Goal: Task Accomplishment & Management: Complete application form

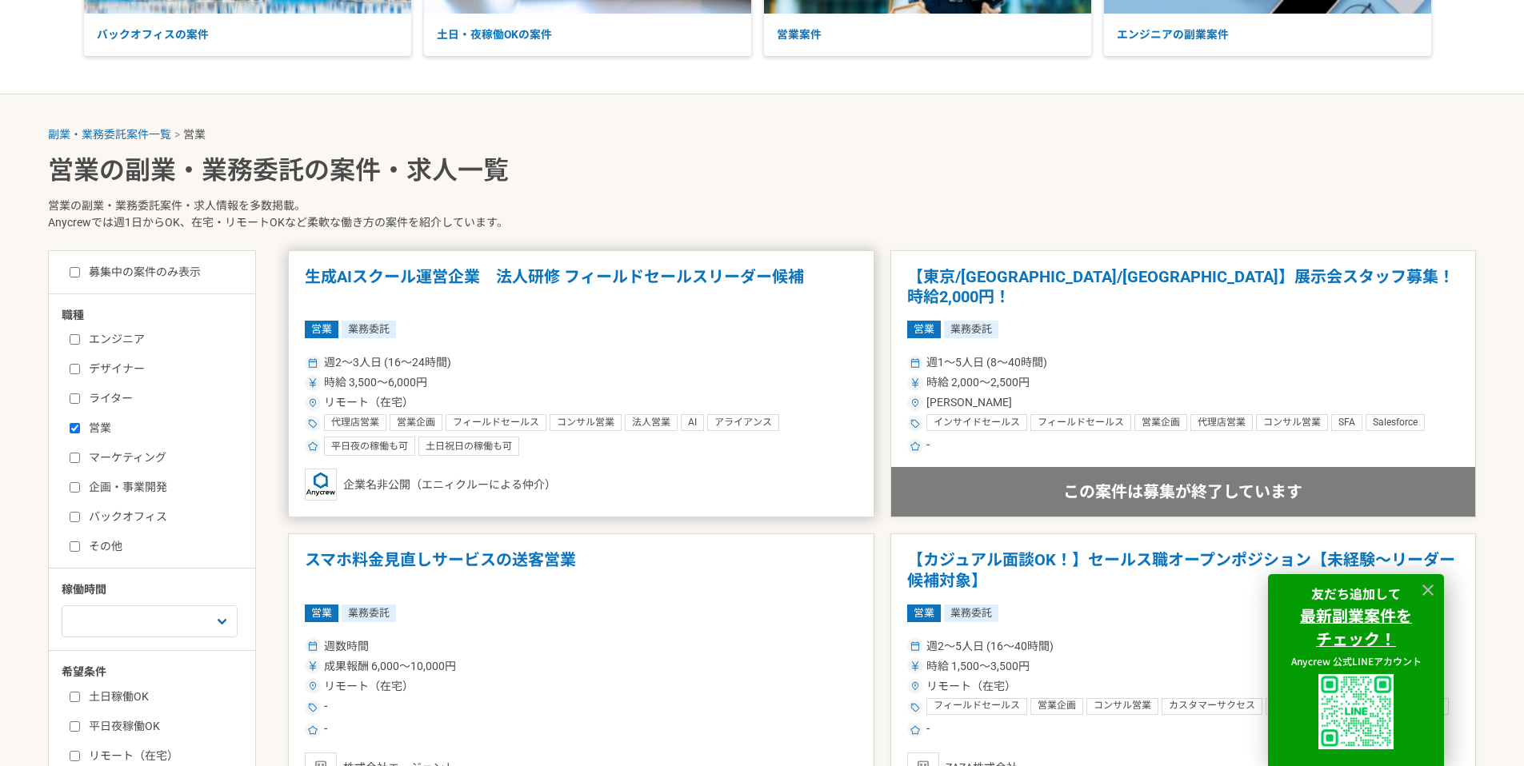
scroll to position [286, 0]
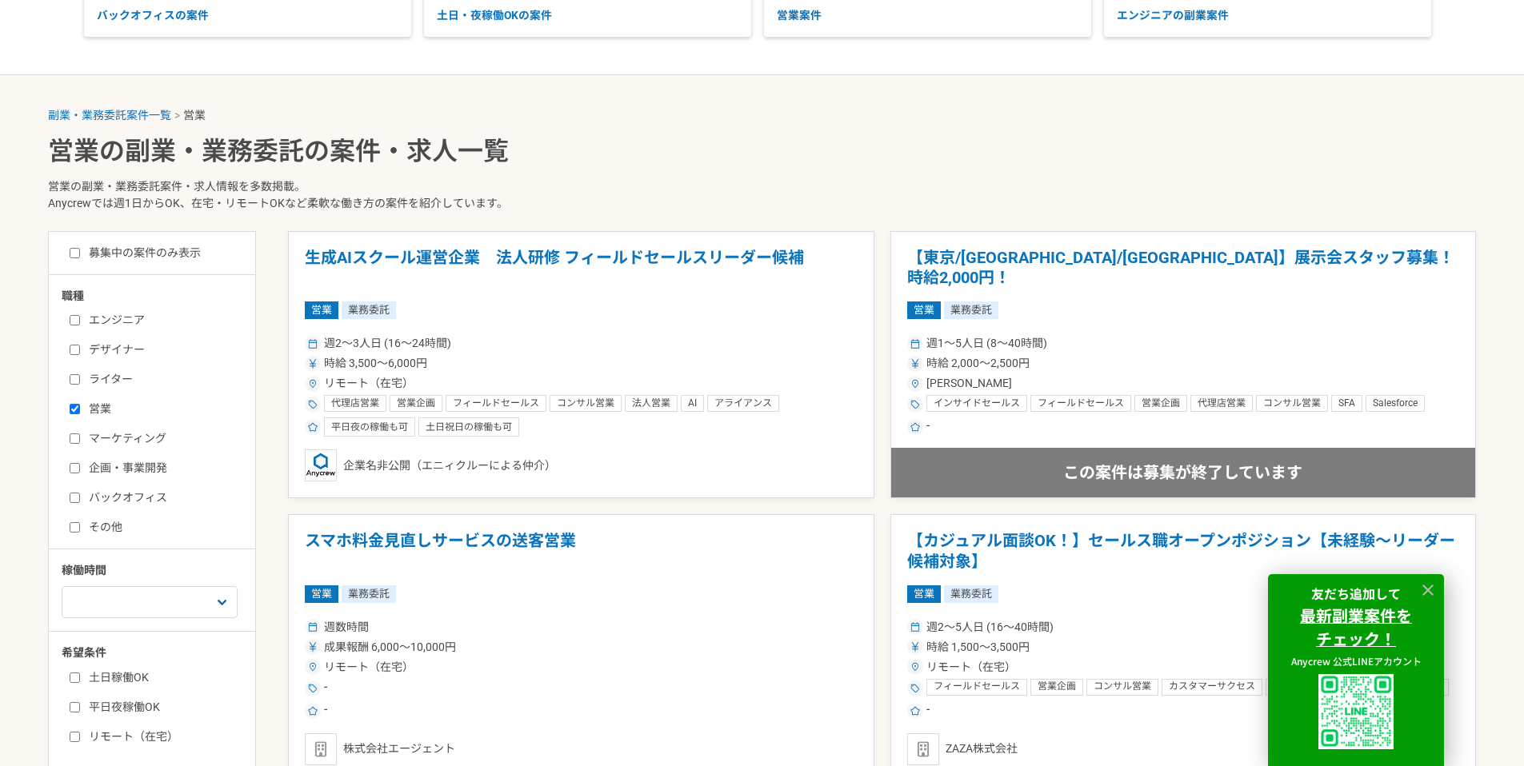
click at [114, 491] on label "バックオフィス" at bounding box center [162, 498] width 184 height 17
click at [80, 493] on input "バックオフィス" at bounding box center [75, 498] width 10 height 10
checkbox input "true"
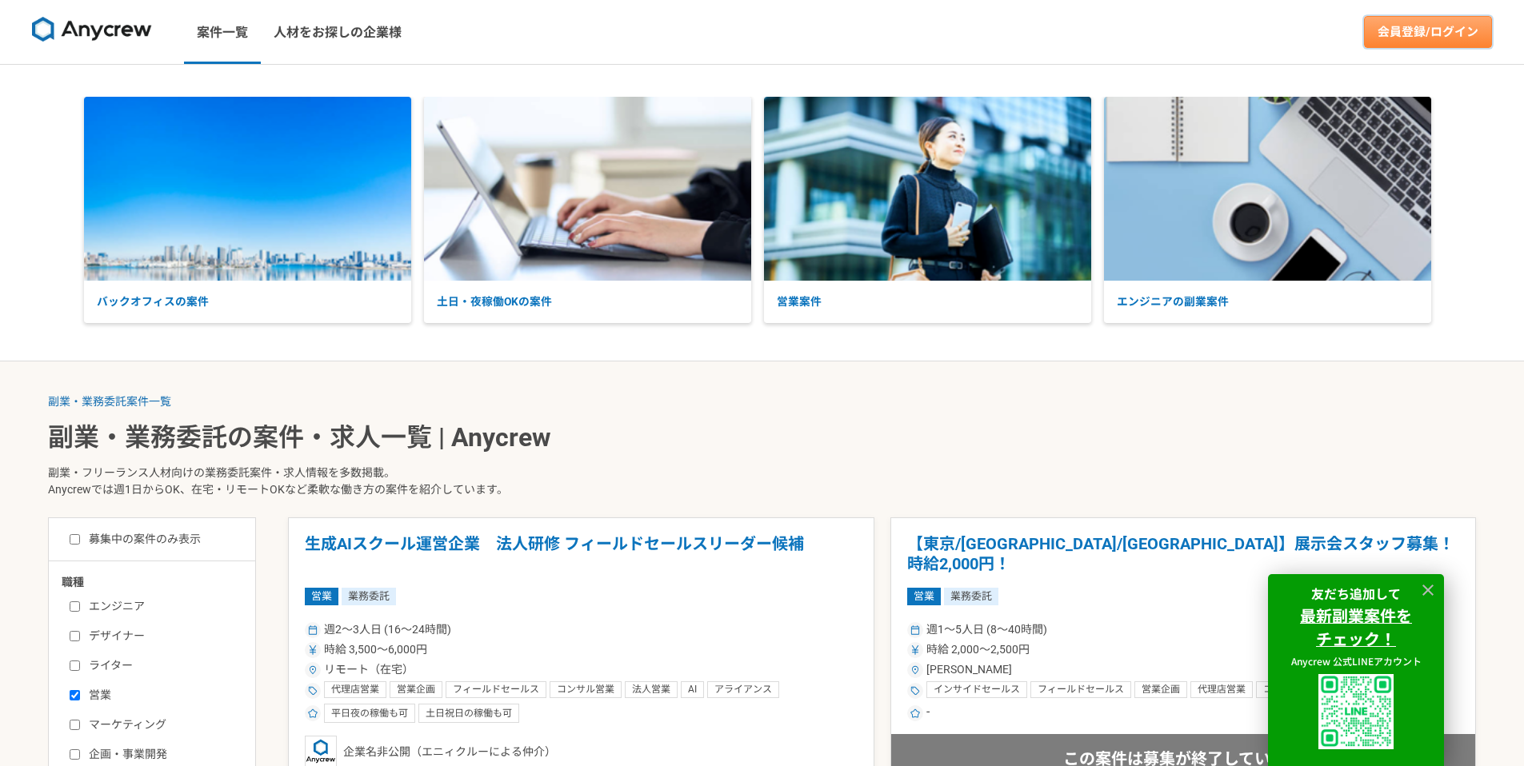
click at [1425, 34] on link "会員登録/ログイン" at bounding box center [1428, 32] width 128 height 32
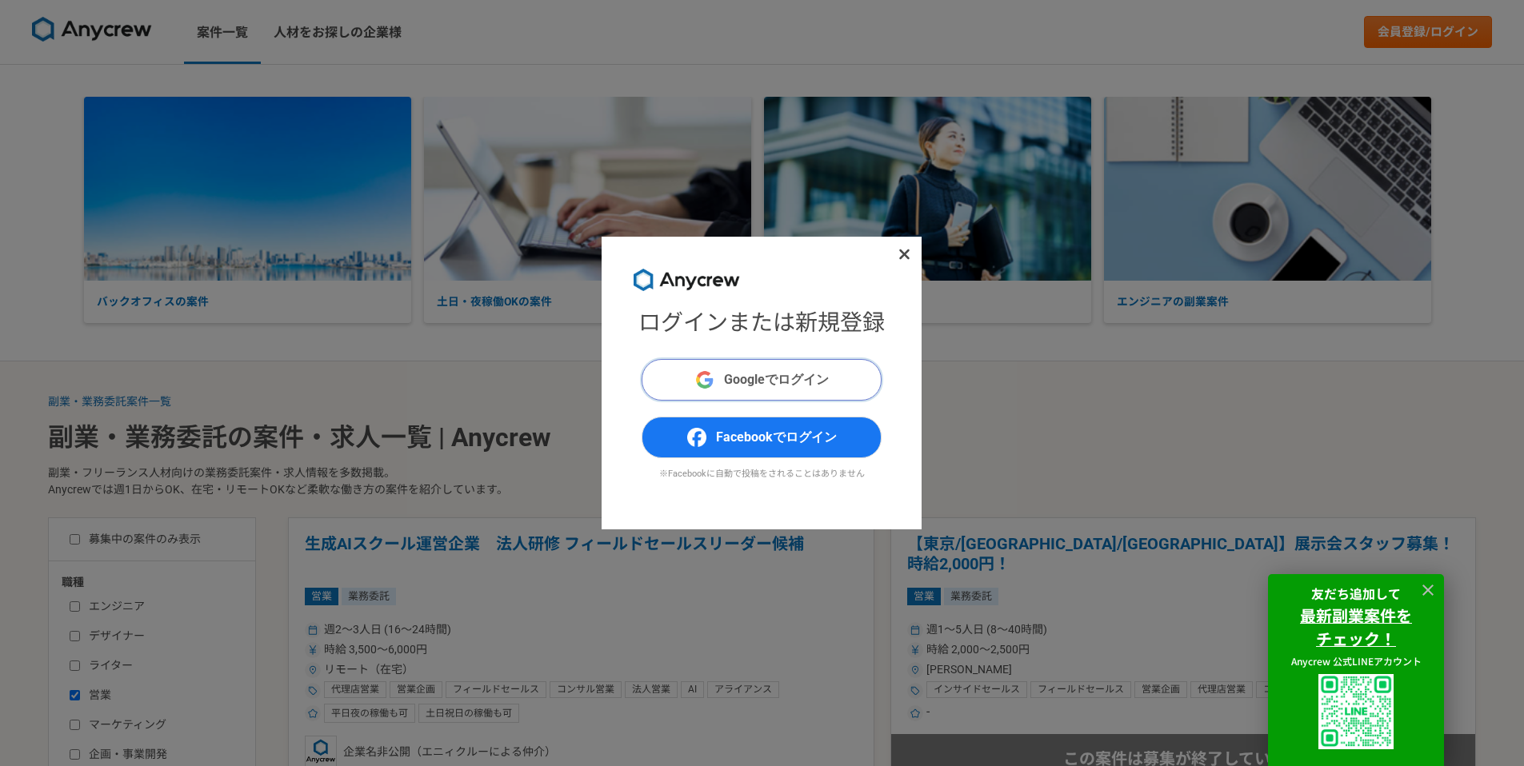
click at [753, 374] on span "Googleでログイン" at bounding box center [776, 379] width 105 height 19
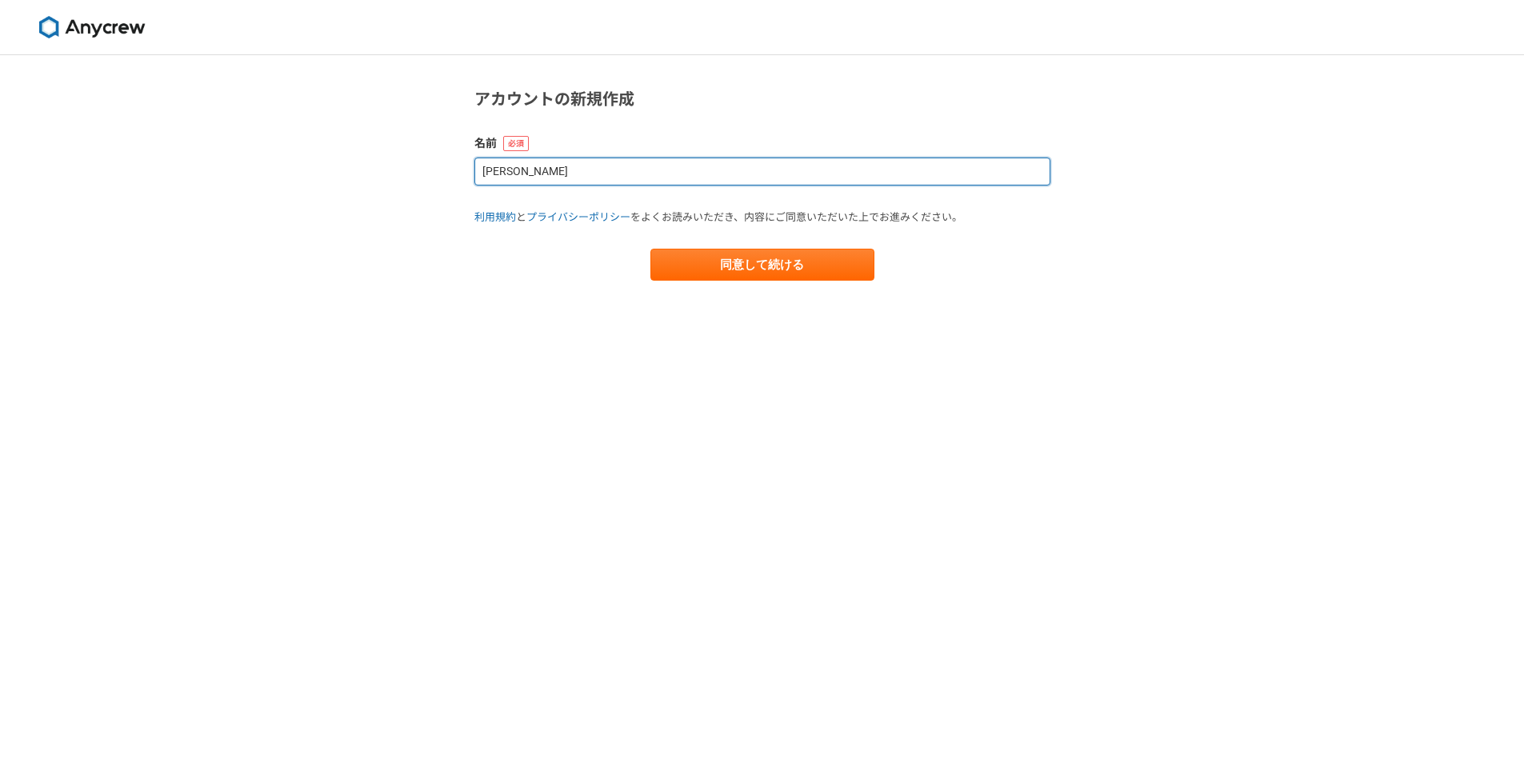
drag, startPoint x: 624, startPoint y: 180, endPoint x: 405, endPoint y: 168, distance: 219.5
click at [405, 168] on div "アカウントの新規作成 名前 [PERSON_NAME] 利用規約 と プライバシーポリシー をよくお読みいただき、内容にご同意いただいた上でお進みください。 …" at bounding box center [762, 410] width 1524 height 711
type input "[PERSON_NAME]"
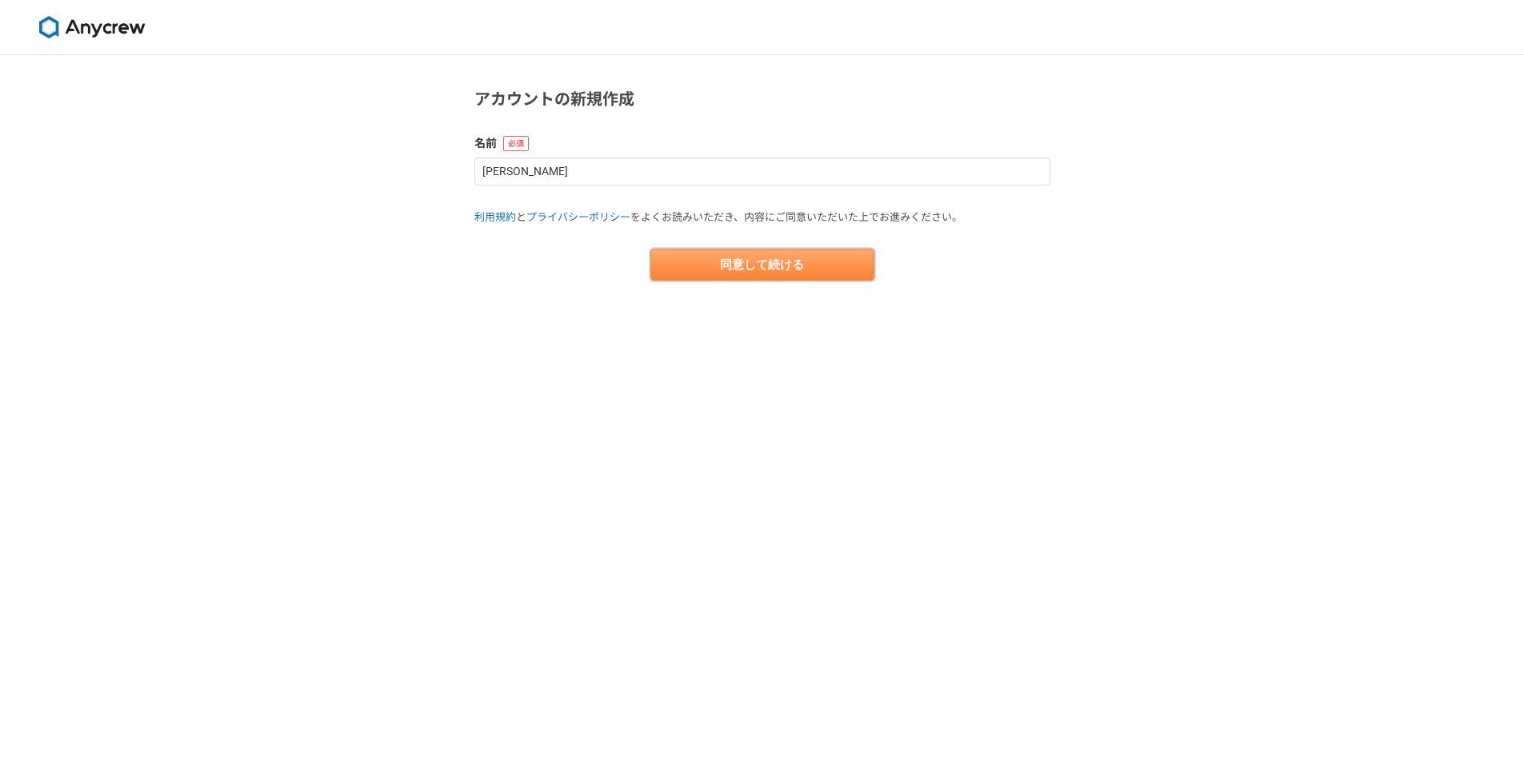
click at [802, 253] on button "同意して続ける" at bounding box center [762, 265] width 224 height 32
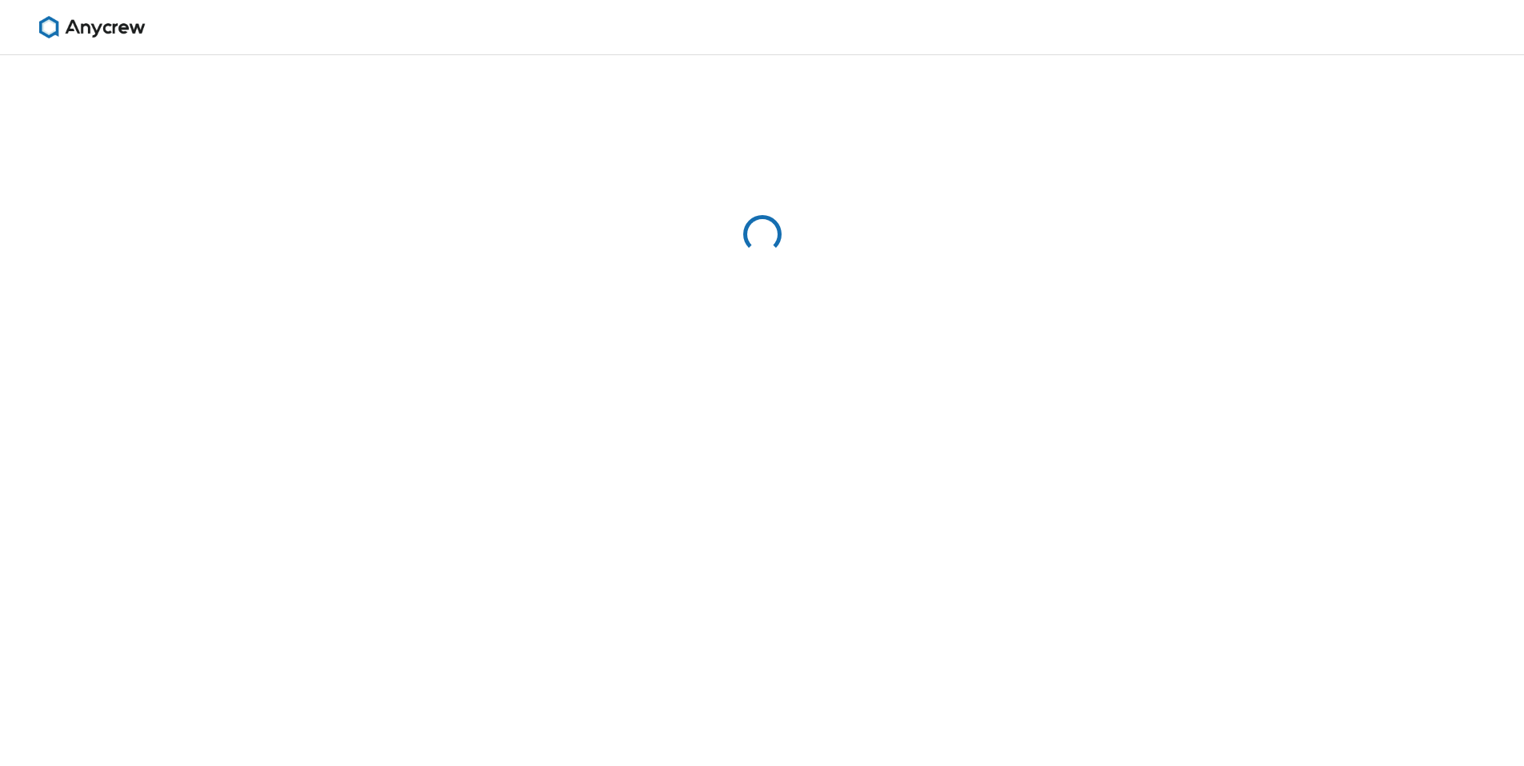
select select "13"
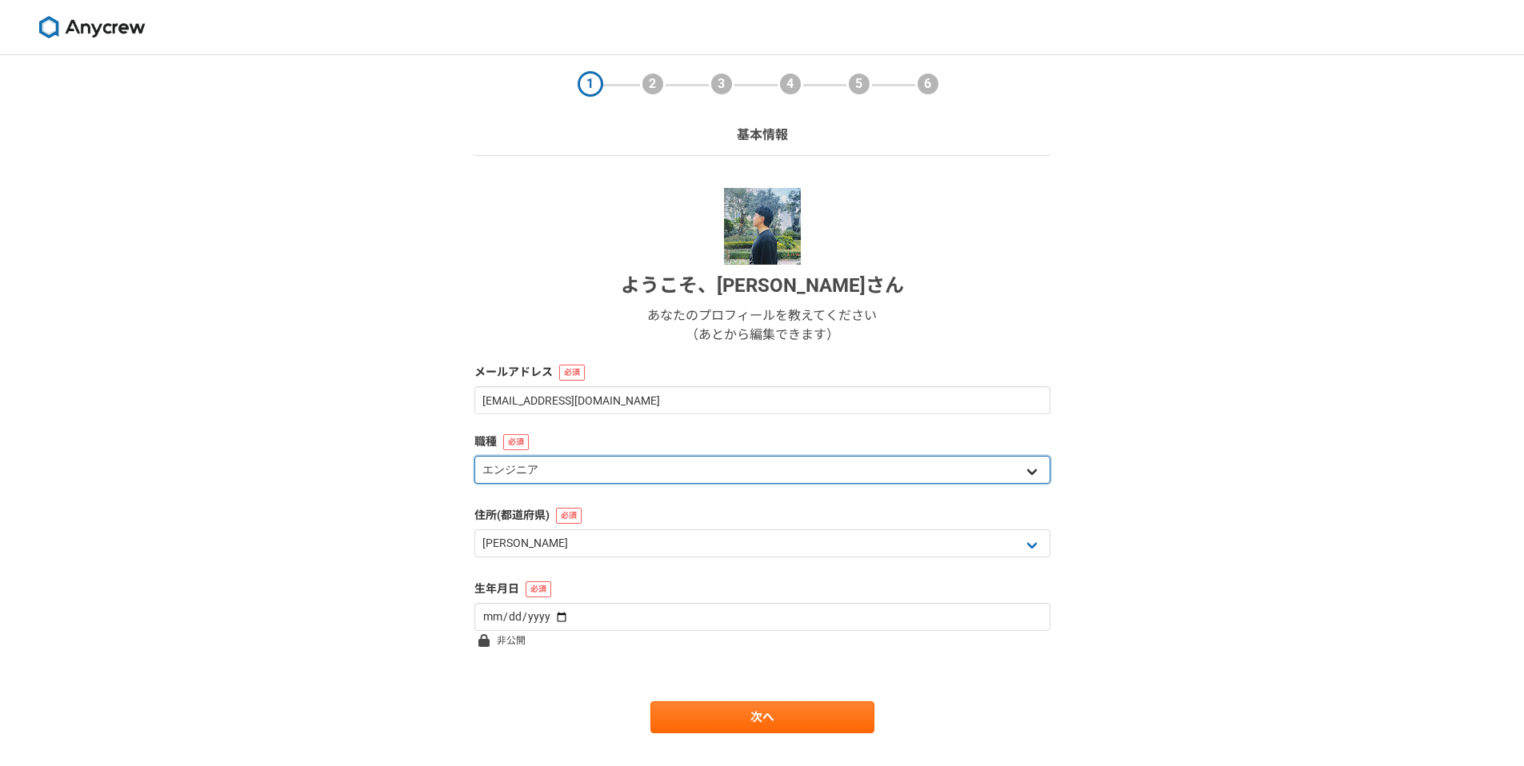
click at [660, 480] on select "エンジニア デザイナー ライター 営業 マーケティング 企画・事業開発 バックオフィス その他" at bounding box center [762, 470] width 576 height 28
select select "4"
click at [474, 456] on select "エンジニア デザイナー ライター 営業 マーケティング 企画・事業開発 バックオフィス その他" at bounding box center [762, 470] width 576 height 28
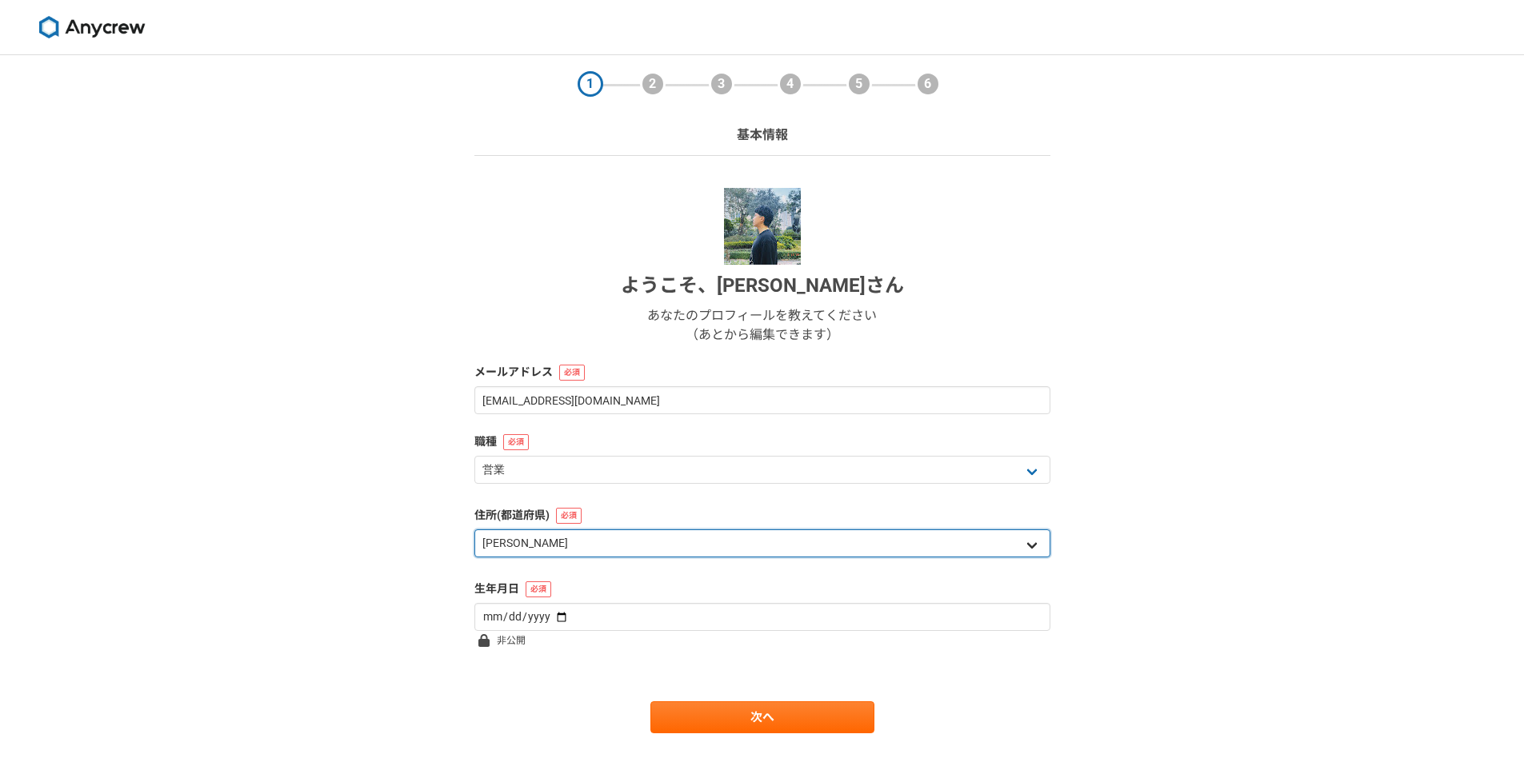
click at [602, 538] on select "北海道 [GEOGRAPHIC_DATA] [GEOGRAPHIC_DATA] [PERSON_NAME][GEOGRAPHIC_DATA] [PERSON_…" at bounding box center [762, 544] width 576 height 28
select select "14"
click at [474, 530] on select "北海道 [GEOGRAPHIC_DATA] [GEOGRAPHIC_DATA] [PERSON_NAME][GEOGRAPHIC_DATA] [PERSON_…" at bounding box center [762, 544] width 576 height 28
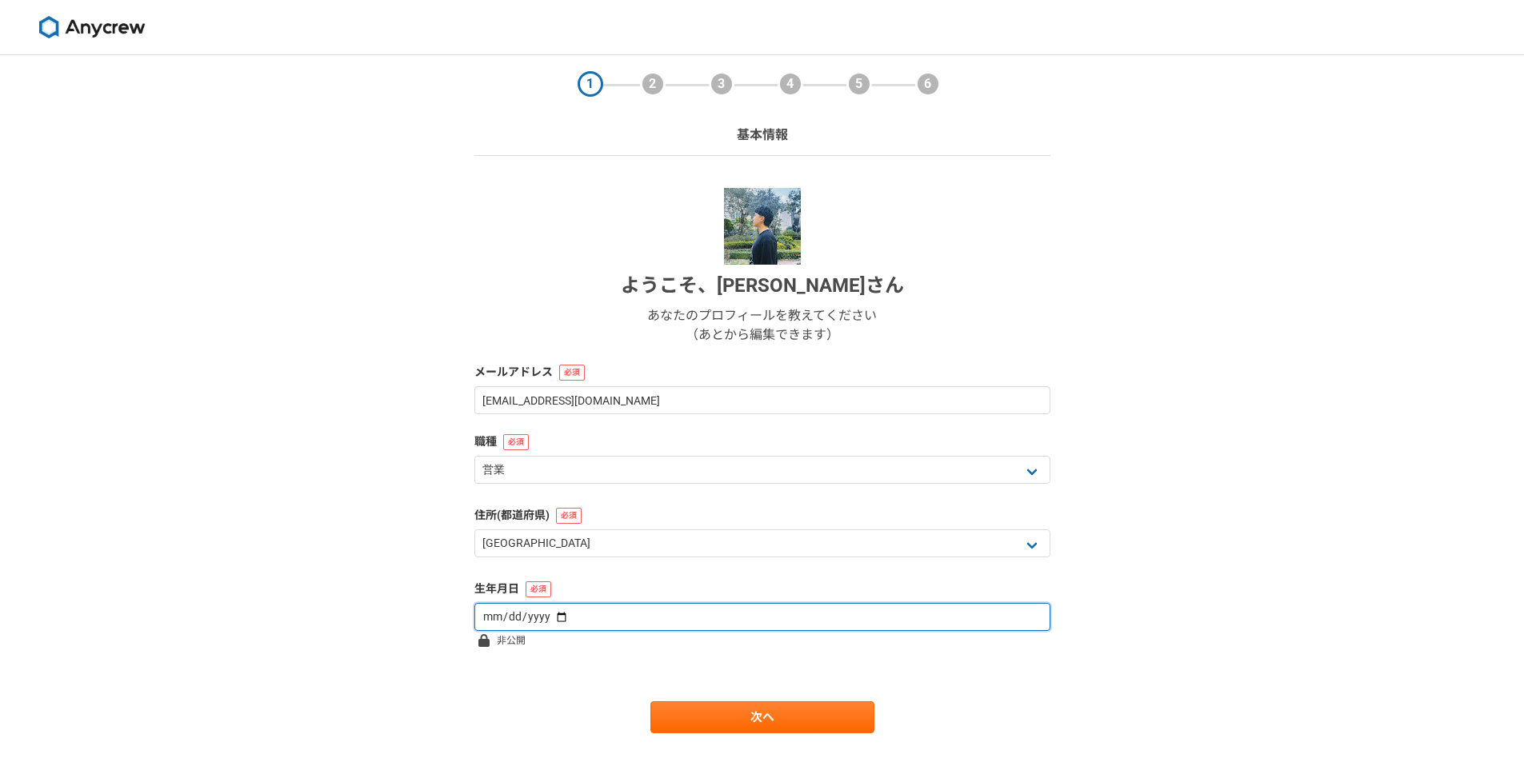
click at [572, 614] on input "date" at bounding box center [762, 617] width 576 height 28
type input "[DATE]"
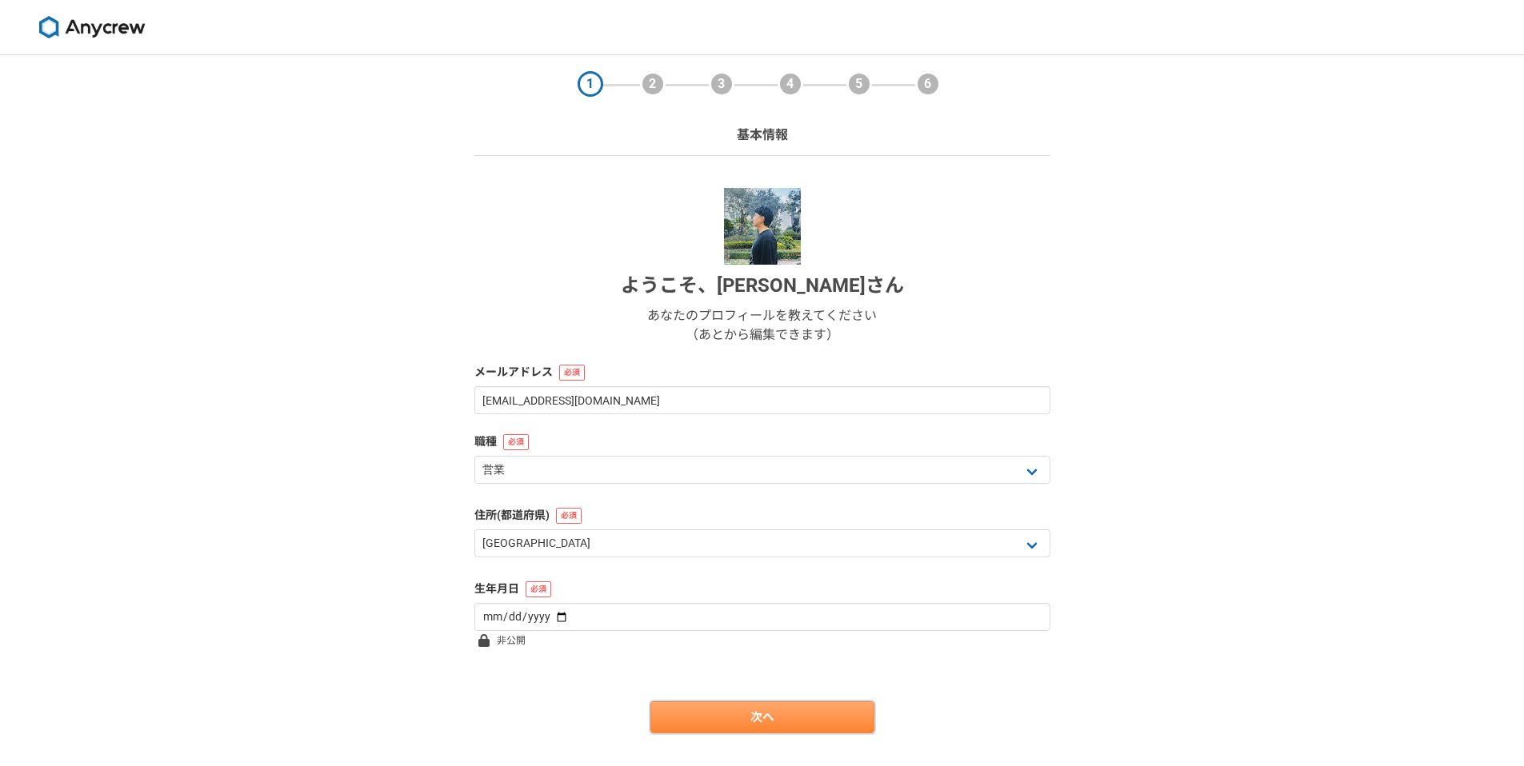
click at [713, 710] on link "次へ" at bounding box center [762, 718] width 224 height 32
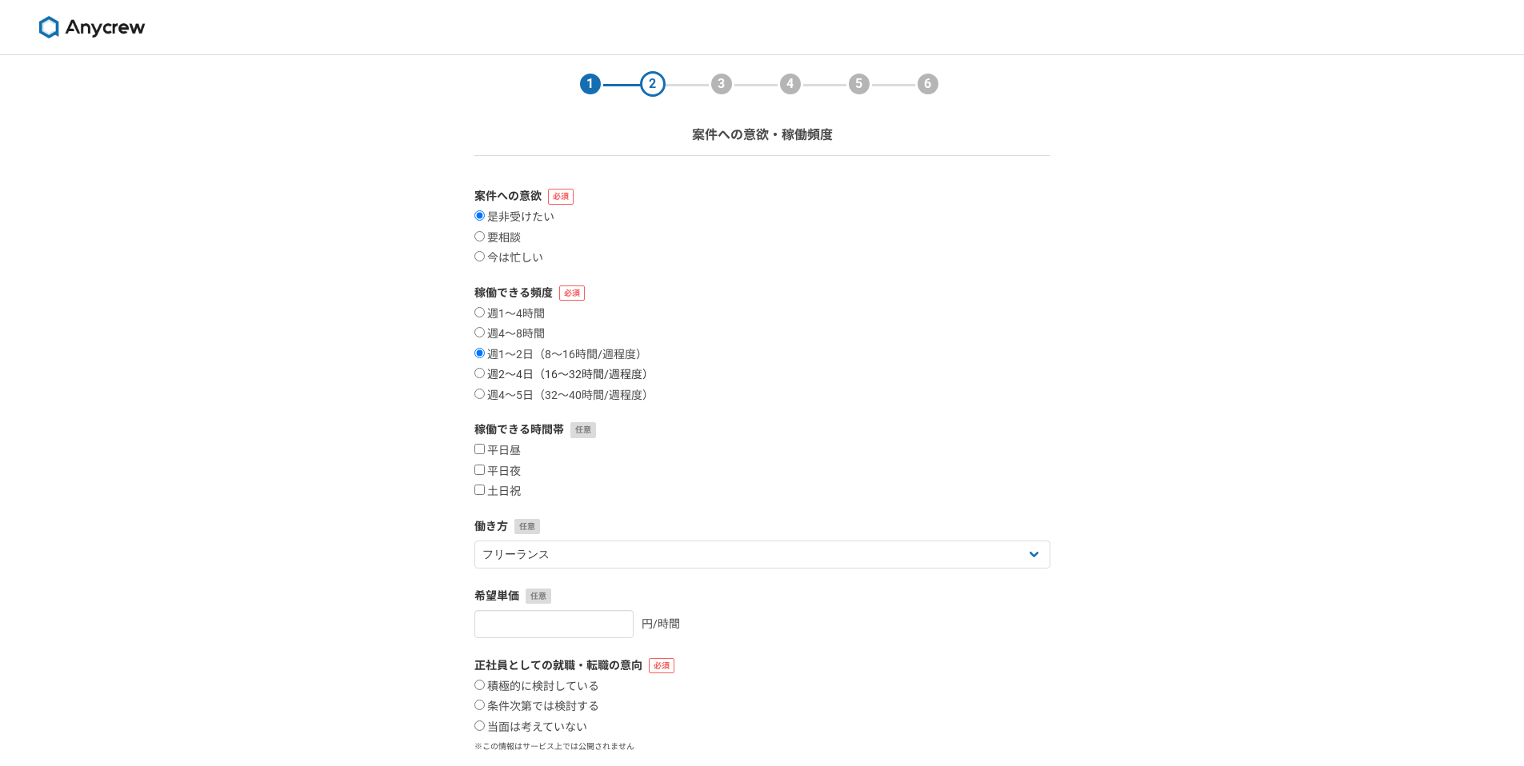
click at [480, 378] on input "週2〜4日（16〜32時間/週程度）" at bounding box center [479, 373] width 10 height 10
radio input "true"
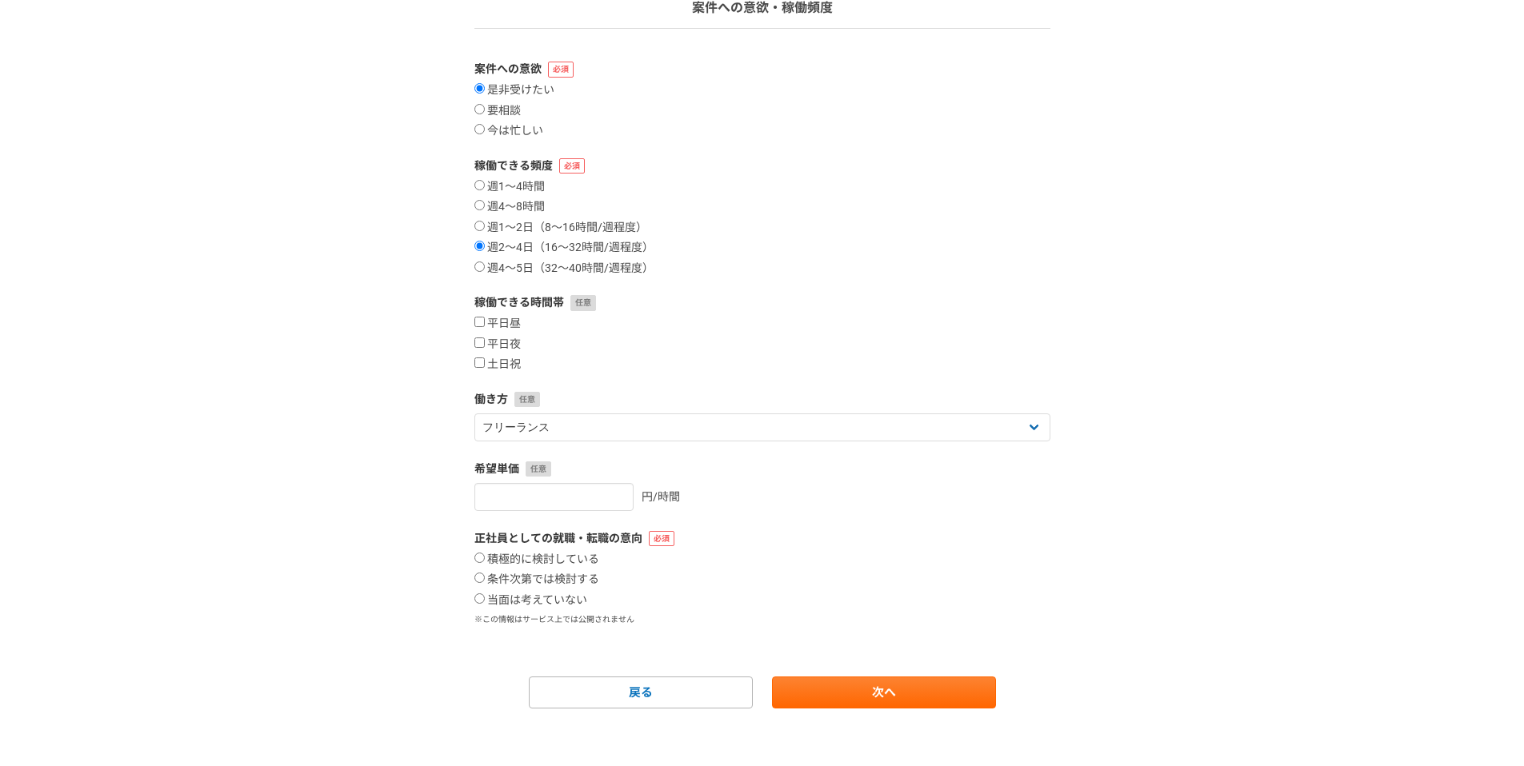
scroll to position [130, 0]
click at [478, 324] on label "平日昼" at bounding box center [497, 321] width 46 height 14
click at [478, 324] on input "平日昼" at bounding box center [479, 319] width 10 height 10
checkbox input "true"
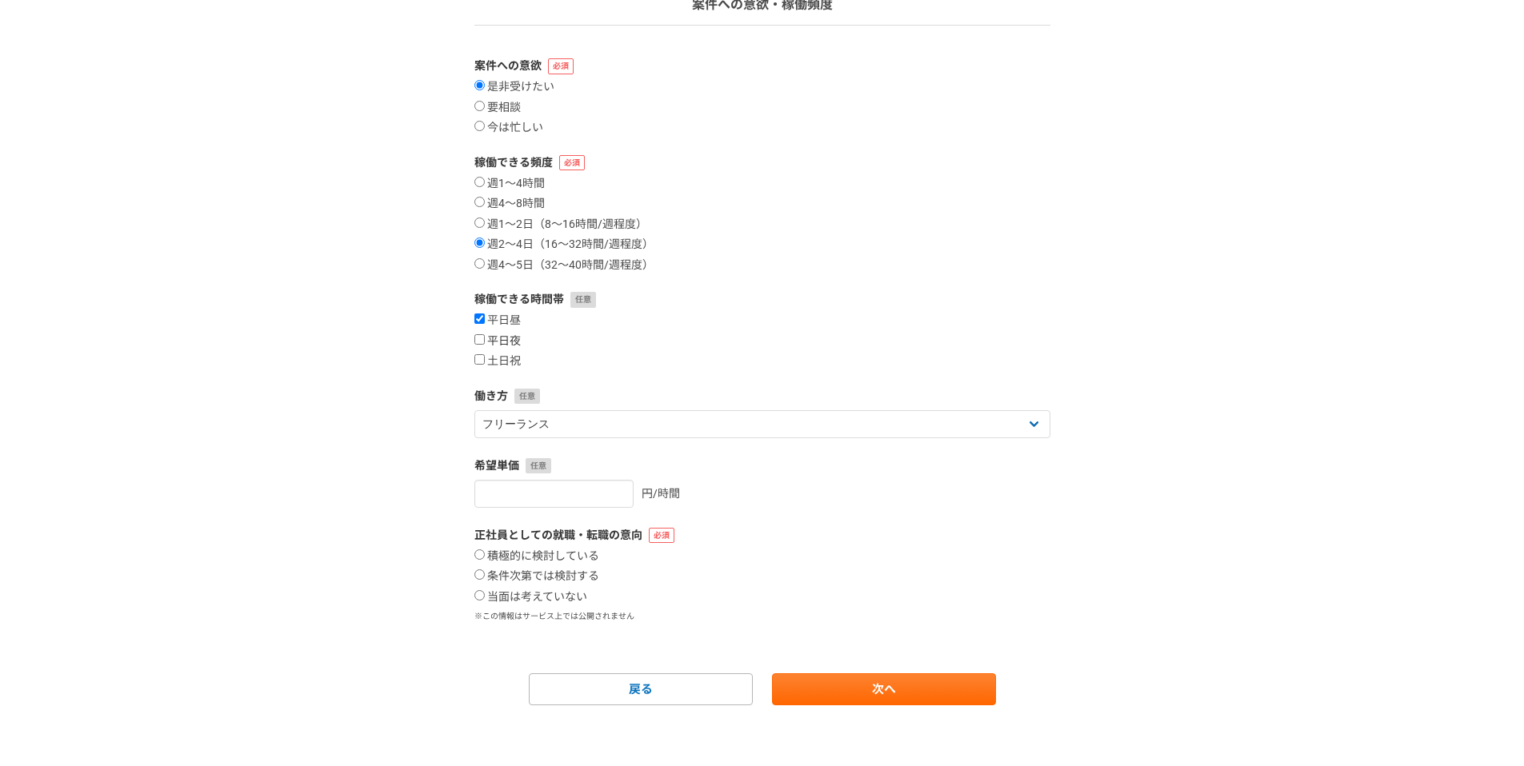
click at [480, 339] on input "平日夜" at bounding box center [479, 339] width 10 height 10
checkbox input "true"
click at [480, 362] on input "土日祝" at bounding box center [479, 359] width 10 height 10
checkbox input "true"
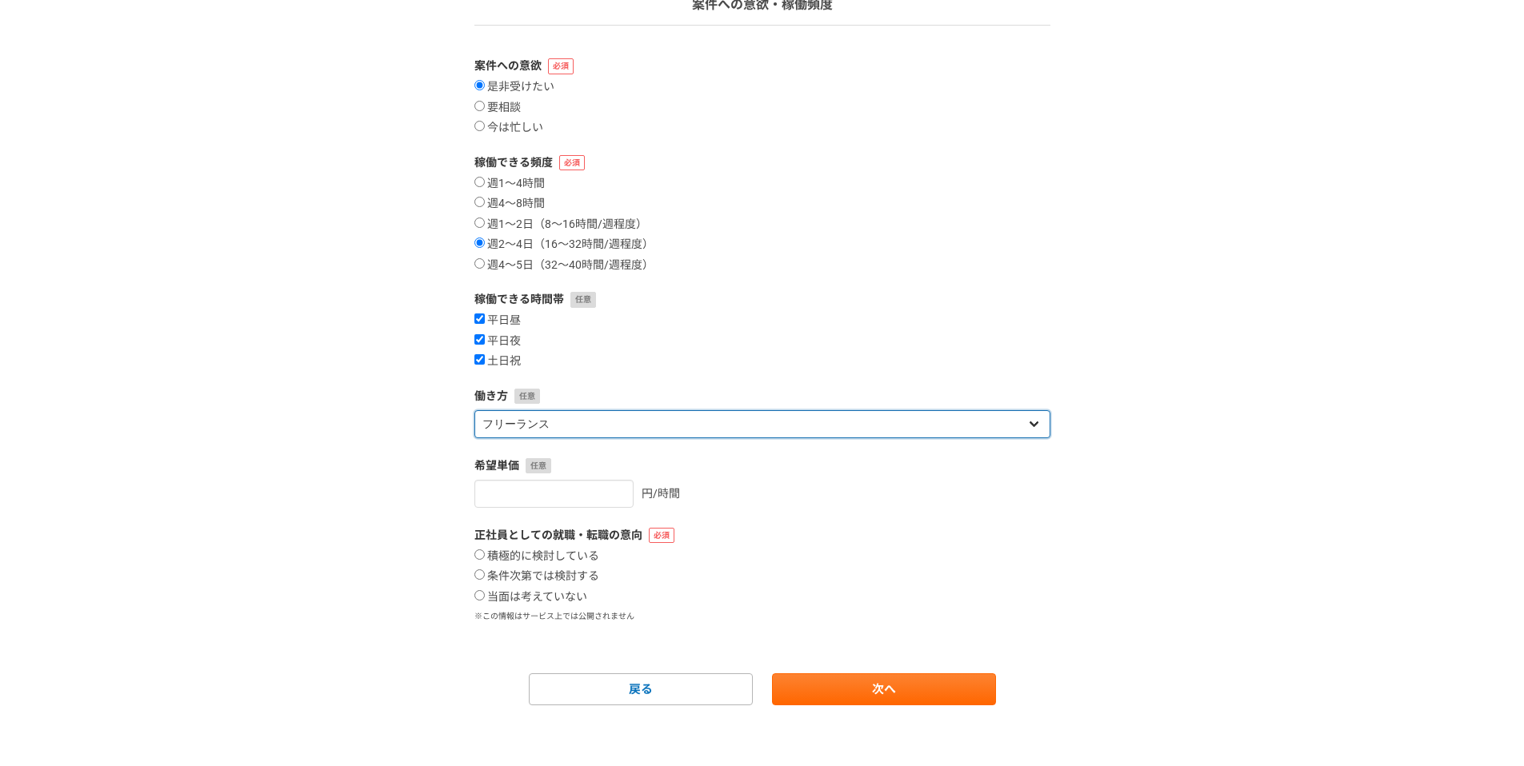
click at [510, 420] on select "フリーランス 副業 その他" at bounding box center [762, 424] width 576 height 28
click at [474, 410] on select "フリーランス 副業 その他" at bounding box center [762, 424] width 576 height 28
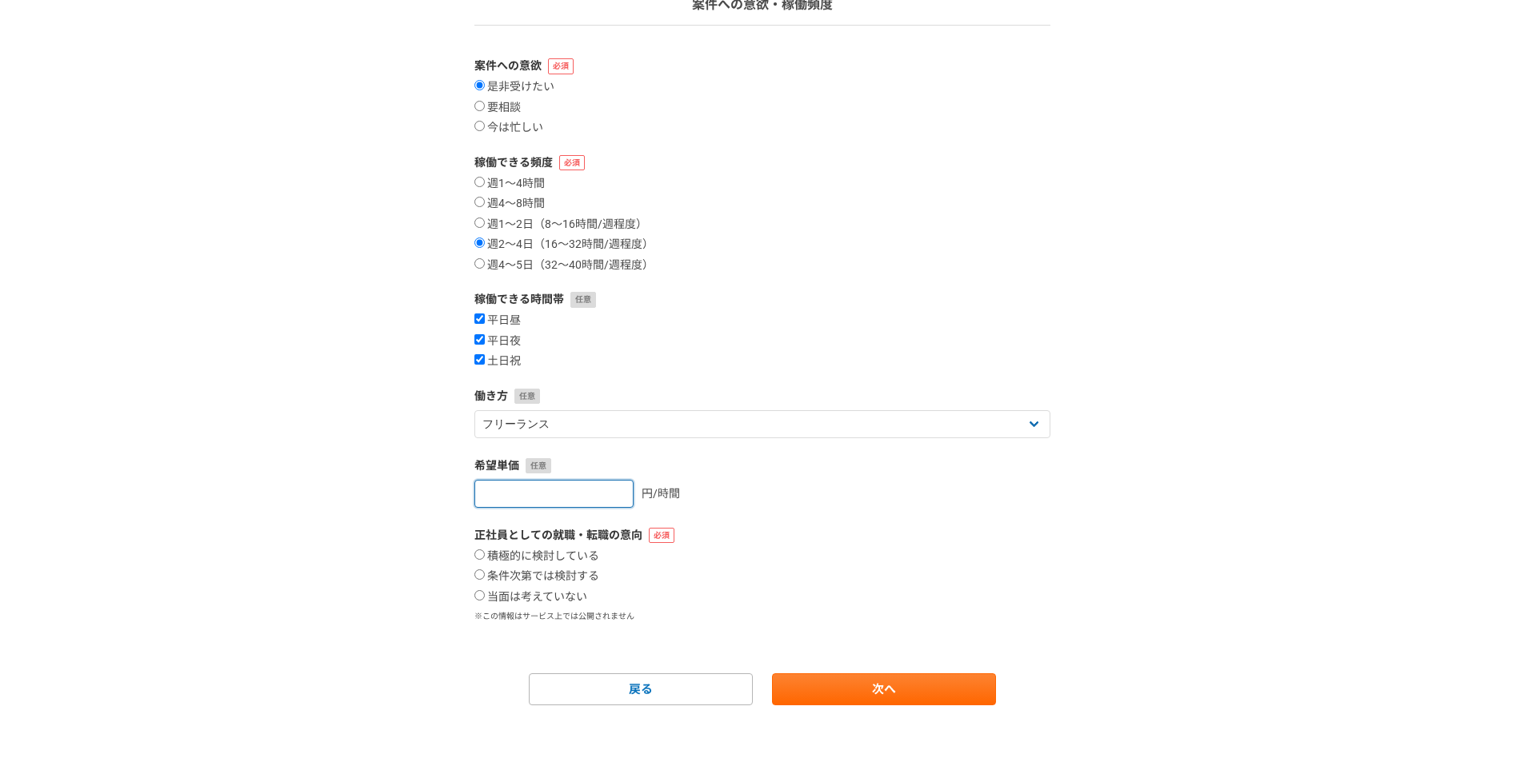
click at [536, 489] on input "number" at bounding box center [553, 494] width 159 height 28
type input "3000"
click at [837, 552] on div "積極的に検討している 条件次第では検討する 当面は考えていない" at bounding box center [762, 577] width 576 height 55
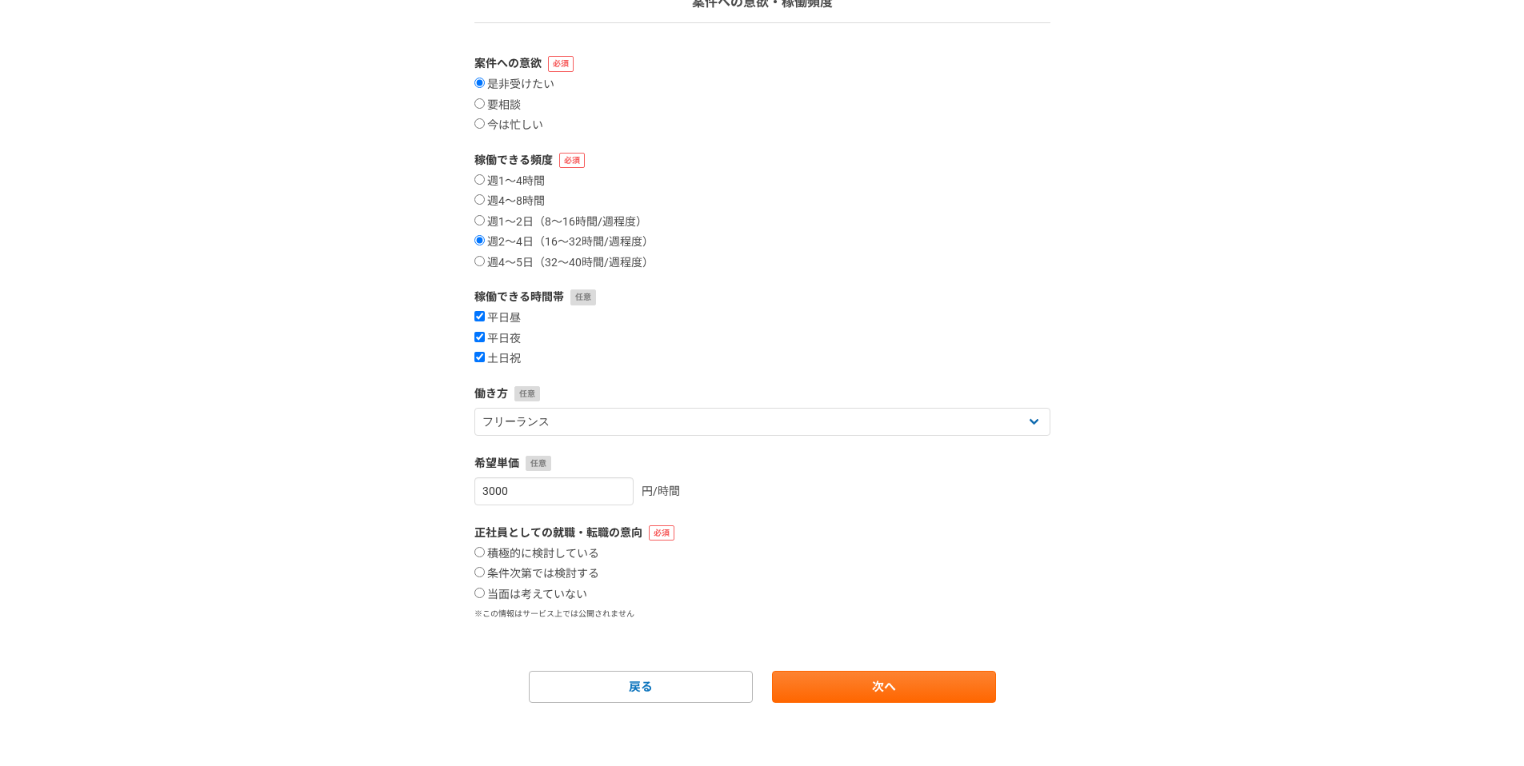
scroll to position [134, 0]
click at [487, 570] on label "条件次第では検討する" at bounding box center [536, 573] width 125 height 14
click at [485, 570] on input "条件次第では検討する" at bounding box center [479, 571] width 10 height 10
radio input "true"
click at [483, 598] on label "当面は考えていない" at bounding box center [530, 594] width 113 height 14
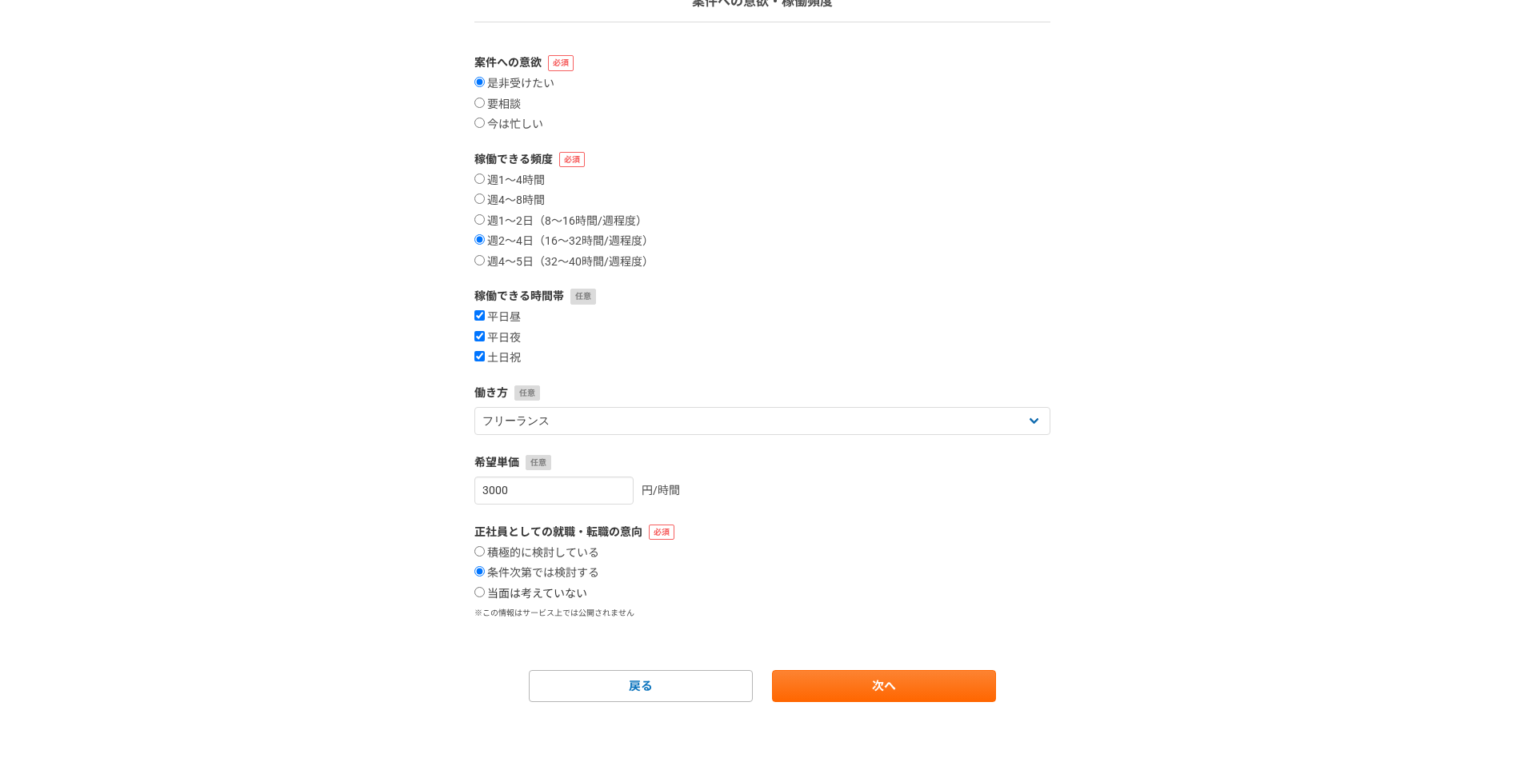
click at [483, 598] on input "当面は考えていない" at bounding box center [479, 592] width 10 height 10
radio input "true"
drag, startPoint x: 511, startPoint y: 494, endPoint x: 460, endPoint y: 493, distance: 51.2
click at [460, 493] on section "1 2 3 4 5 6 案件への意欲・稼働頻度 案件への意欲 是非受けたい 要相談 今は忙しい 稼働できる頻度 週1〜4時間 週4〜8時間 週1〜2日（8〜1…" at bounding box center [762, 312] width 608 height 781
type input "2500"
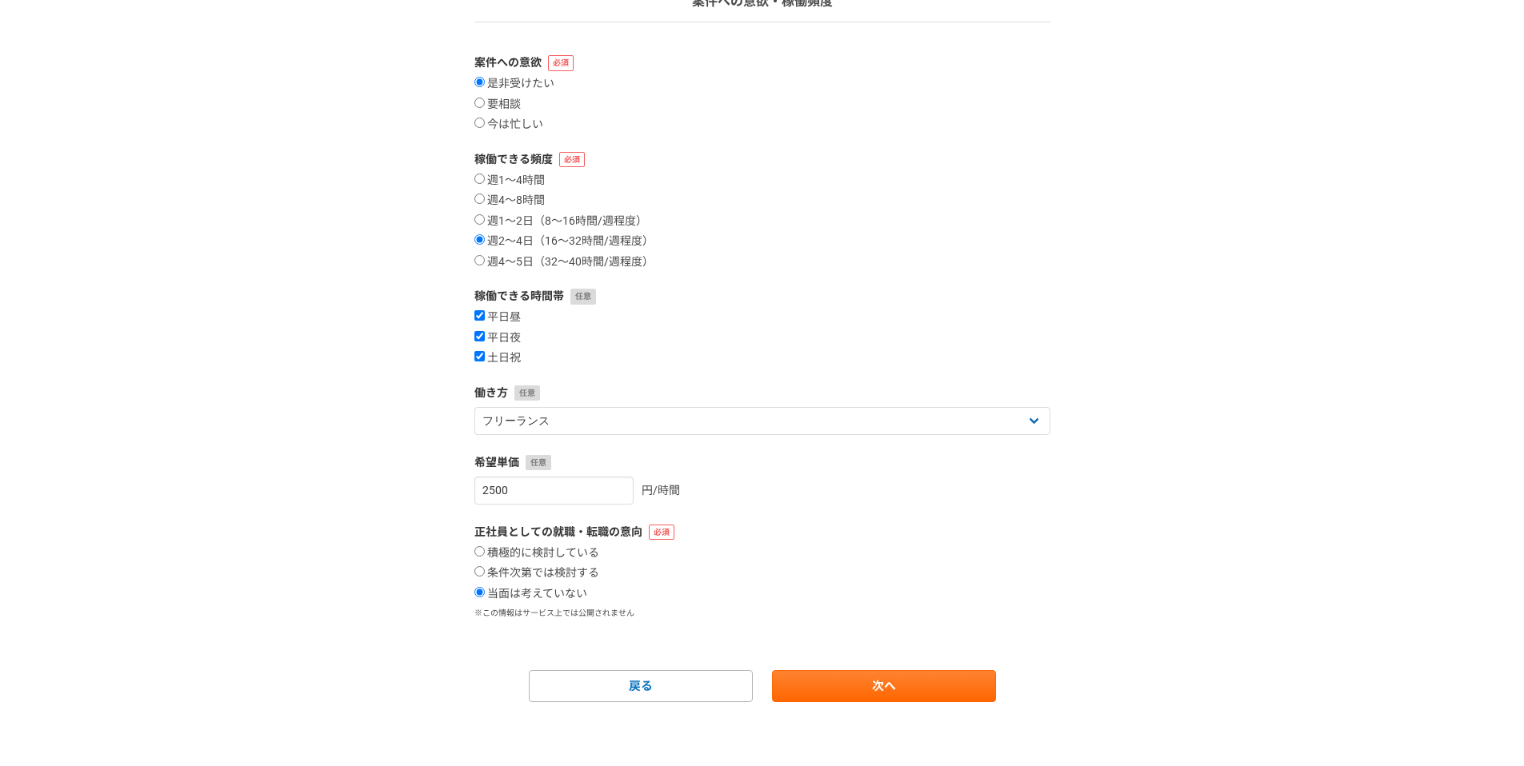
click at [770, 518] on form "案件への意欲 是非受けたい 要相談 今は忙しい 稼働できる頻度 週1〜4時間 週4〜8時間 週1〜2日（8〜16時間/週程度） 週2〜4日（16〜32時間/週…" at bounding box center [762, 378] width 576 height 648
click at [886, 699] on link "次へ" at bounding box center [884, 686] width 224 height 32
select select
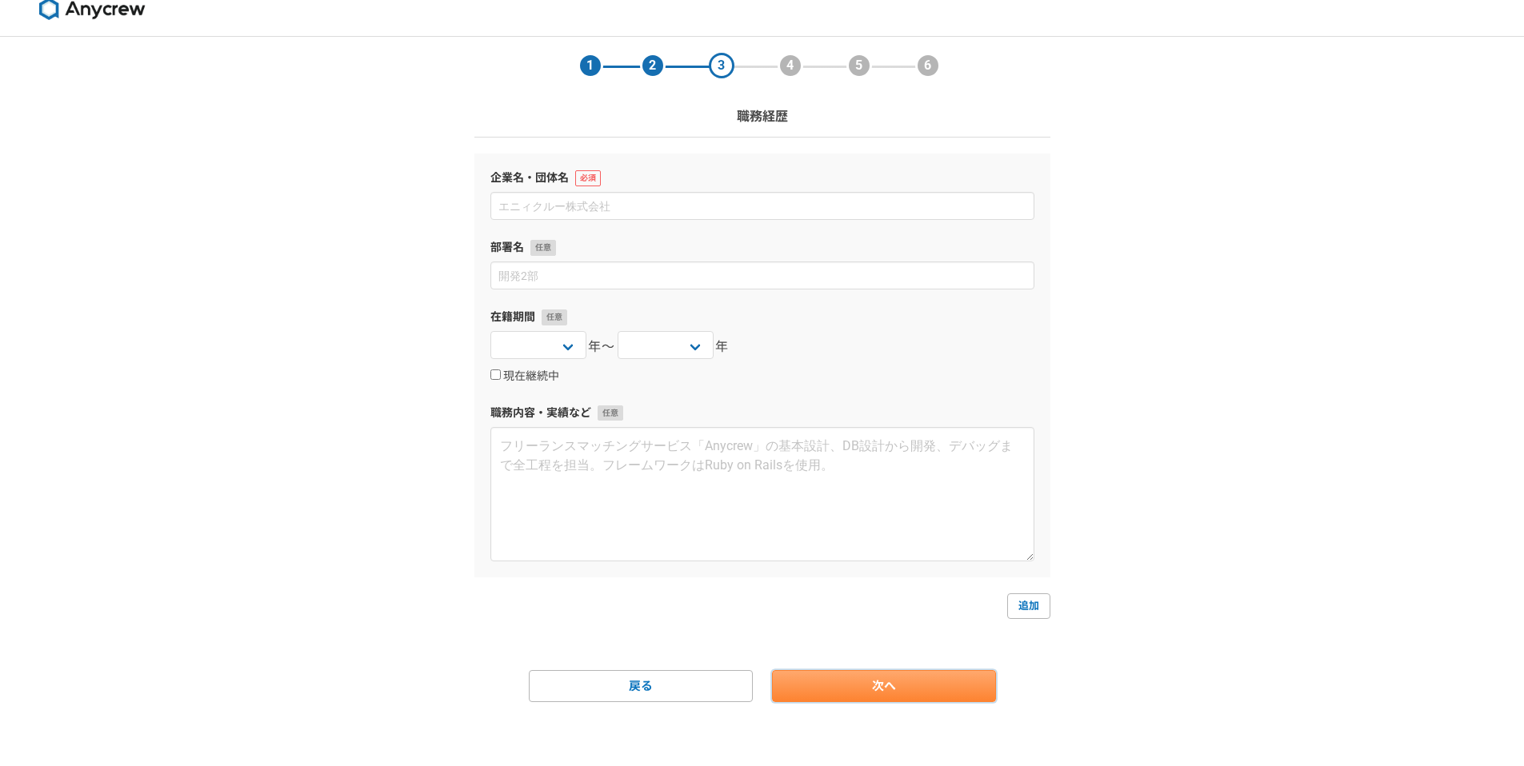
scroll to position [0, 0]
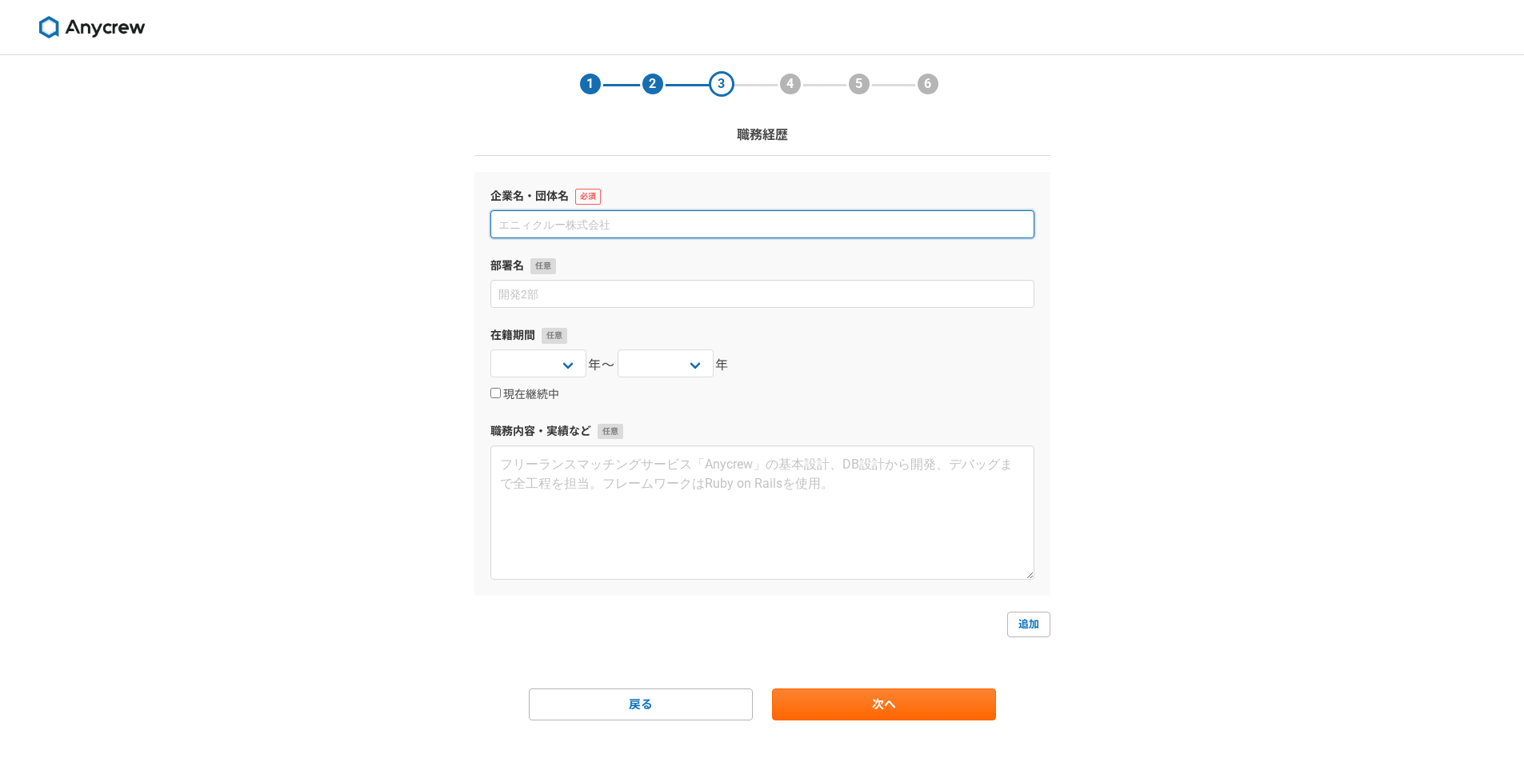
click at [588, 225] on input at bounding box center [762, 224] width 544 height 28
type input "株式会社GiFT"
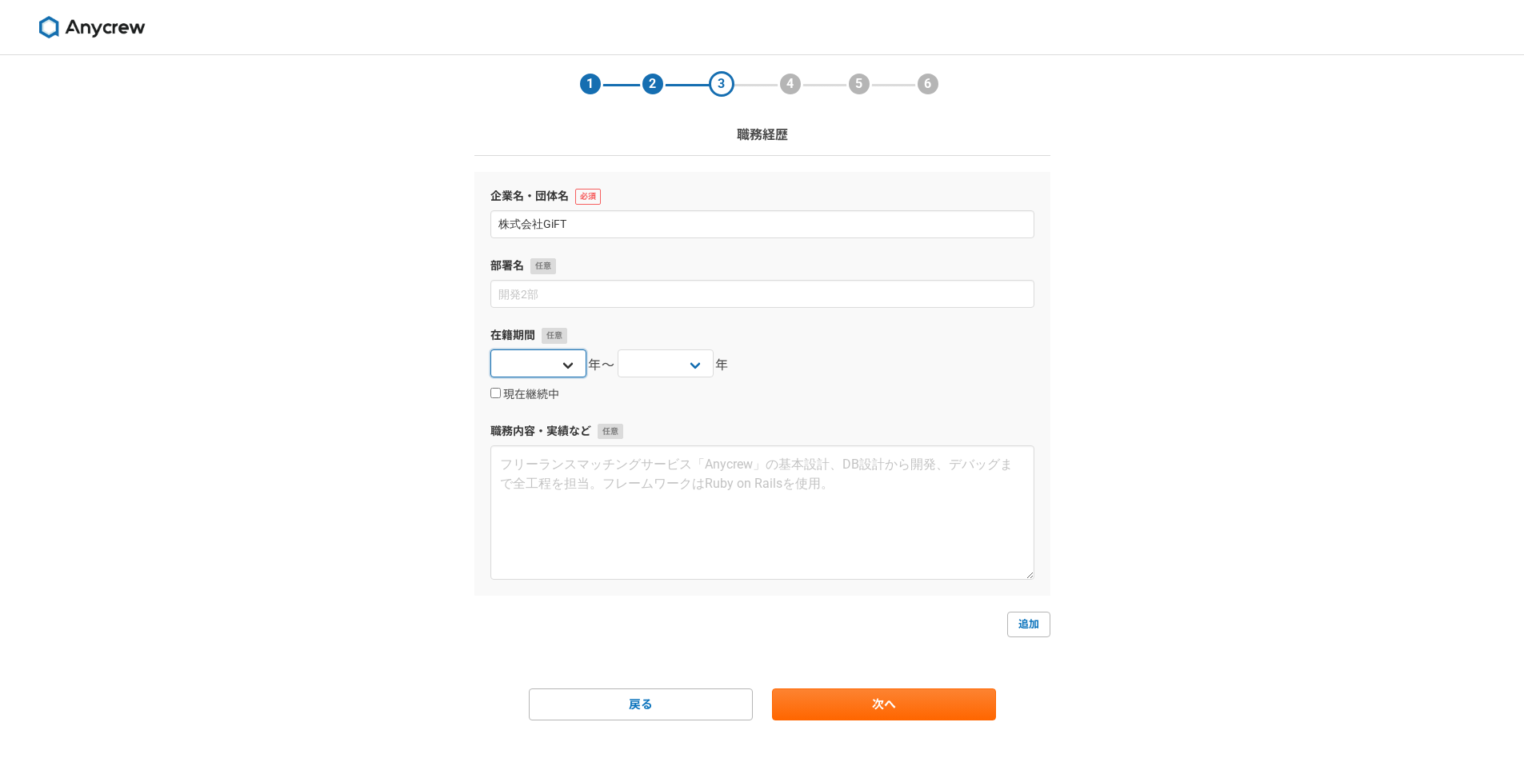
click at [540, 365] on select "2025 2024 2023 2022 2021 2020 2019 2018 2017 2016 2015 2014 2013 2012 2011 2010…" at bounding box center [538, 364] width 96 height 28
select select "2021"
click at [490, 350] on select "2025 2024 2023 2022 2021 2020 2019 2018 2017 2016 2015 2014 2013 2012 2011 2010…" at bounding box center [538, 364] width 96 height 28
click at [649, 370] on select "2025 2024 2023 2022 2021 2020 2019 2018 2017 2016 2015 2014 2013 2012 2011 2010…" at bounding box center [666, 364] width 96 height 28
click at [618, 350] on select "2025 2024 2023 2022 2021 2020 2019 2018 2017 2016 2015 2014 2013 2012 2011 2010…" at bounding box center [666, 364] width 96 height 28
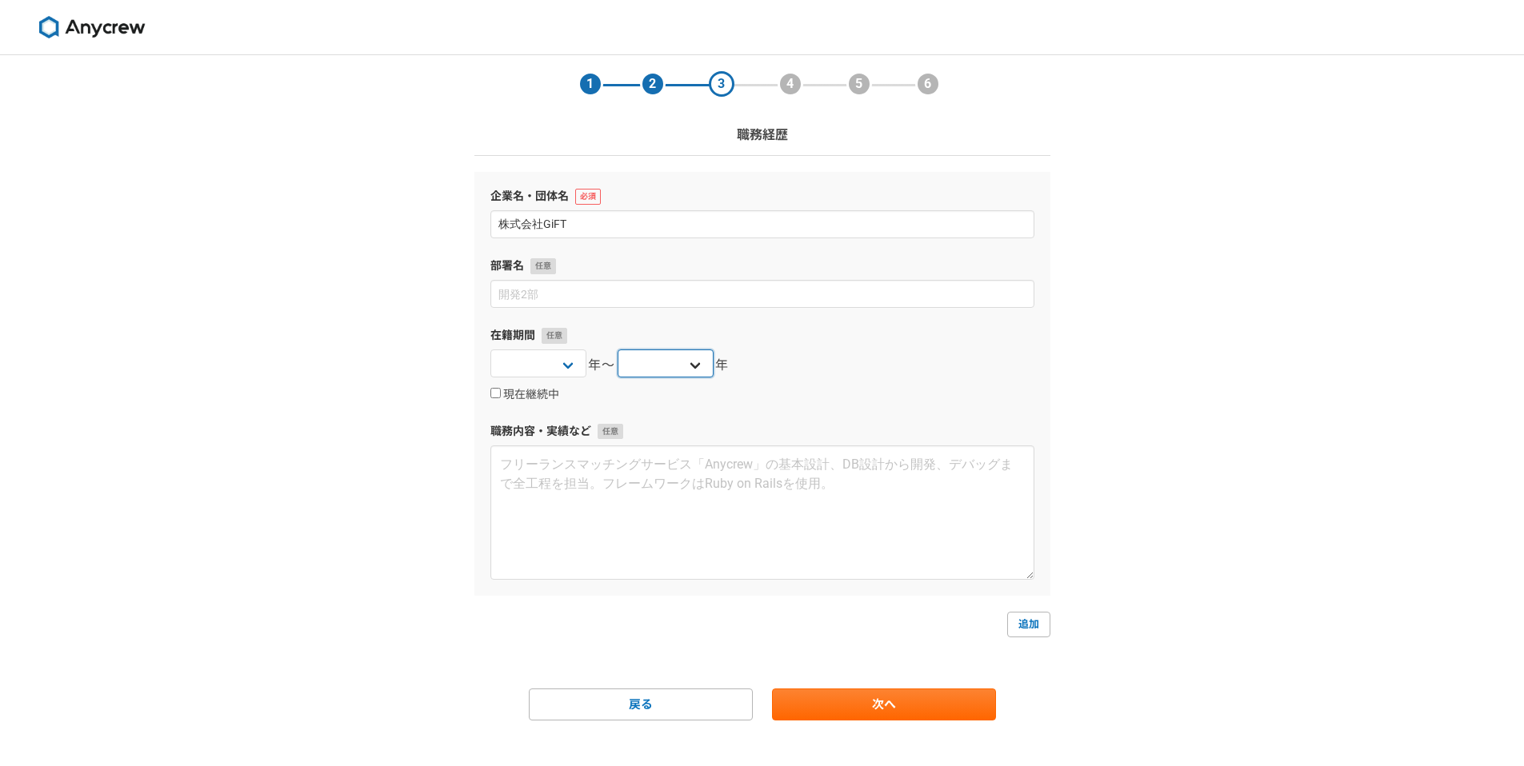
click at [672, 370] on select "2025 2024 2023 2022 2021 2020 2019 2018 2017 2016 2015 2014 2013 2012 2011 2010…" at bounding box center [666, 364] width 96 height 28
select select "2023"
click at [618, 350] on select "2025 2024 2023 2022 2021 2020 2019 2018 2017 2016 2015 2014 2013 2012 2011 2010…" at bounding box center [666, 364] width 96 height 28
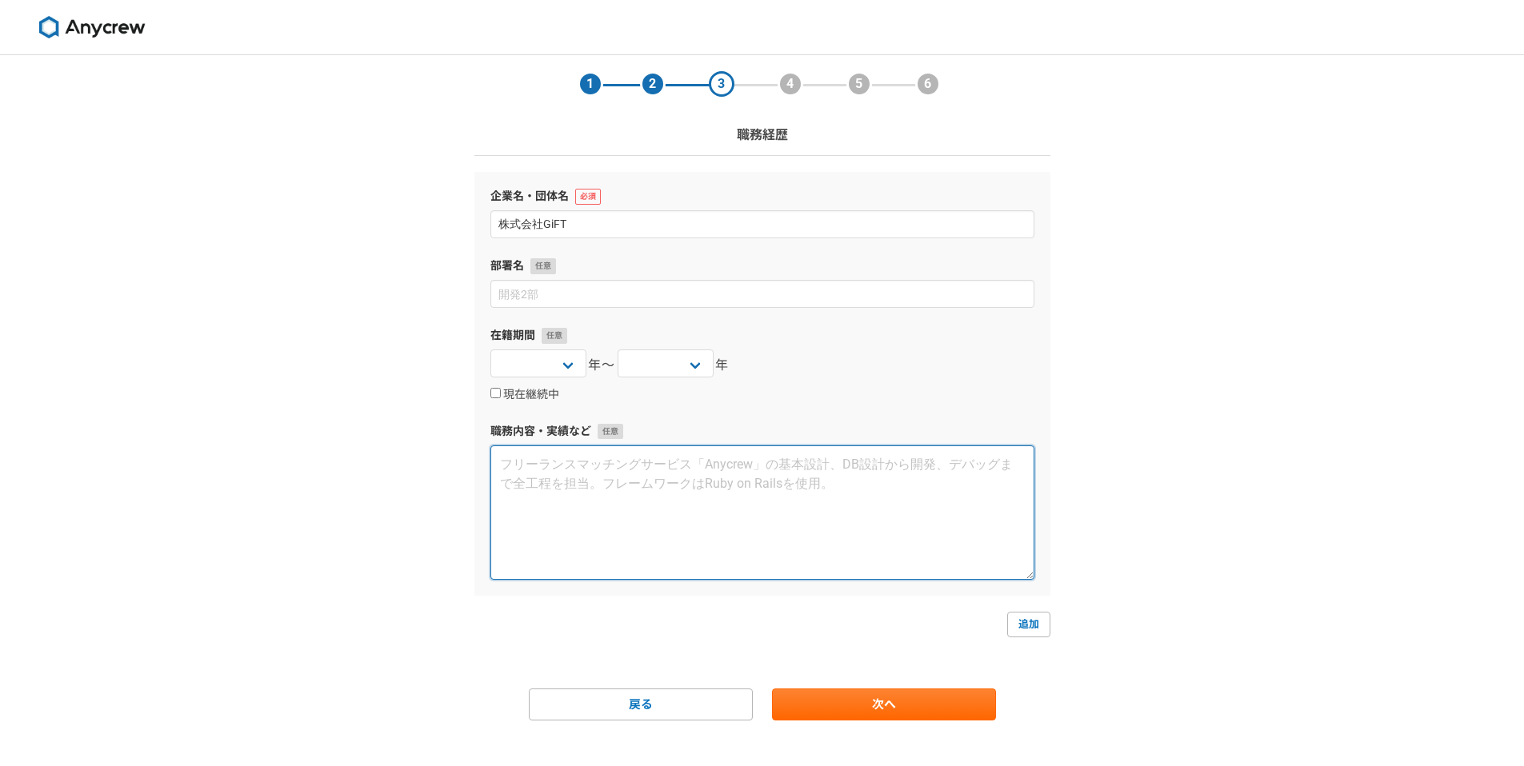
click at [698, 504] on textarea at bounding box center [762, 513] width 544 height 134
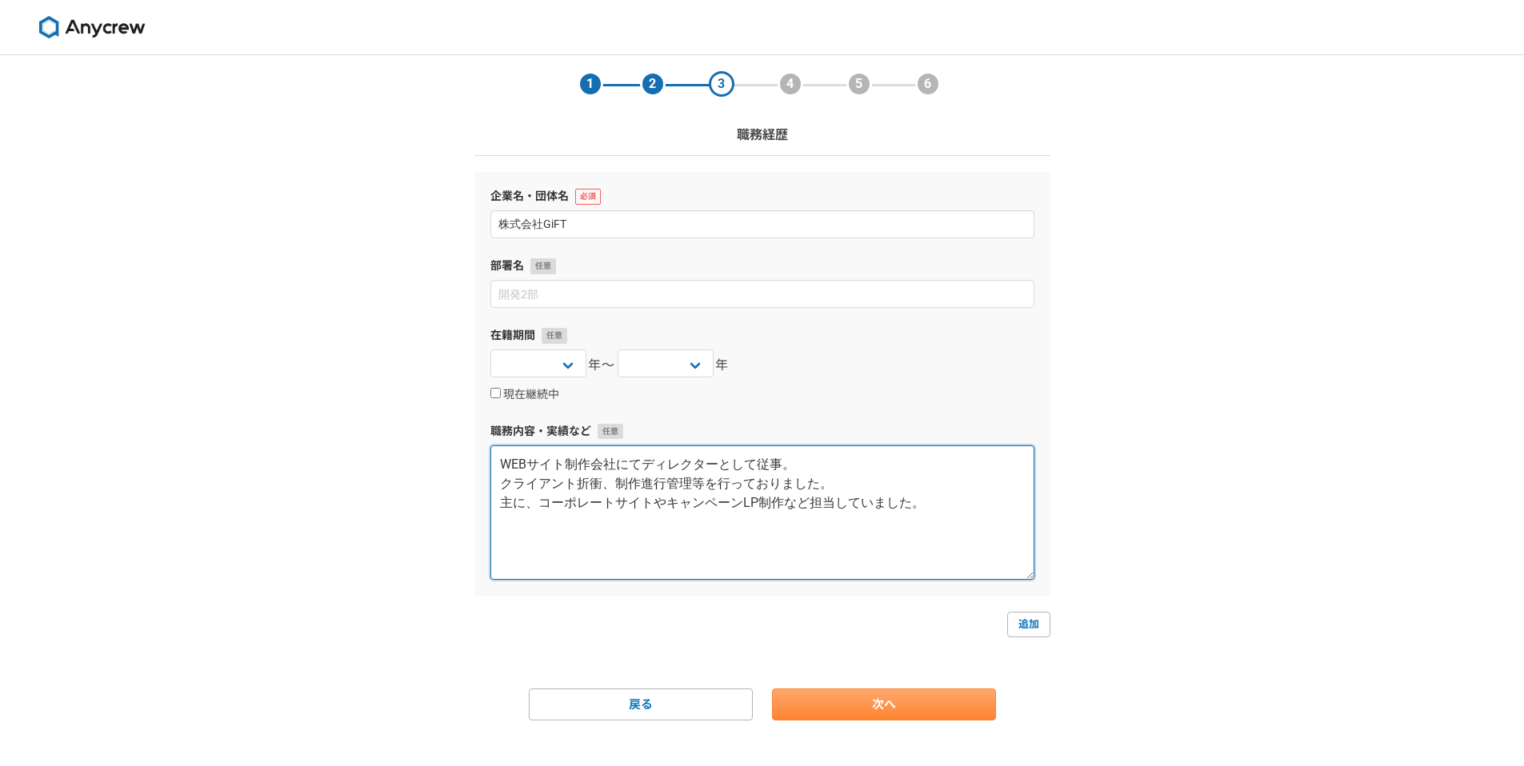
type textarea "WEBサイト制作会社にてディレクターとして従事。 クライアント折衝、制作進行管理等を行っておりました。 主に、コーポレートサイトやキャンペーンLP制作など担当…"
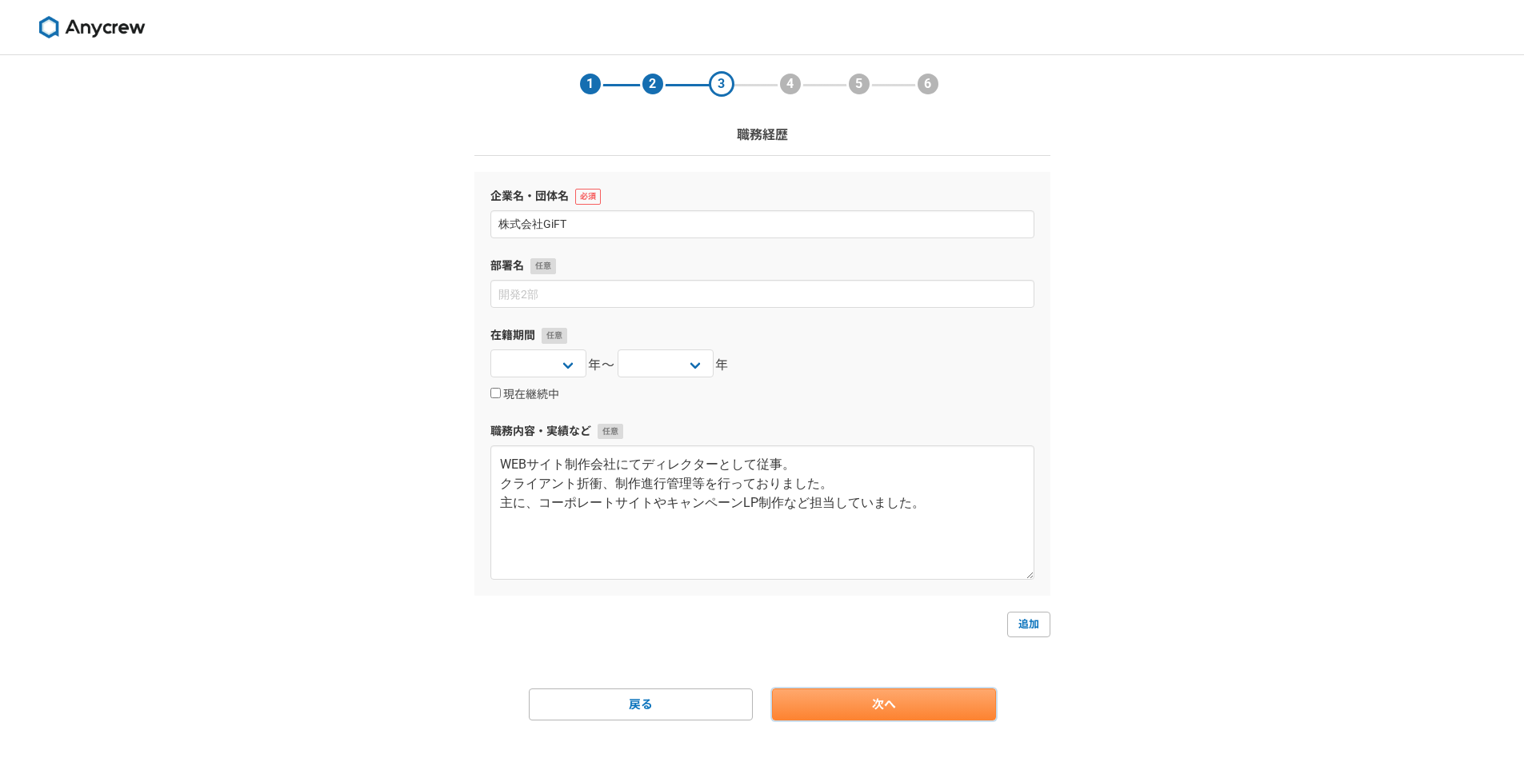
click at [918, 707] on link "次へ" at bounding box center [884, 705] width 224 height 32
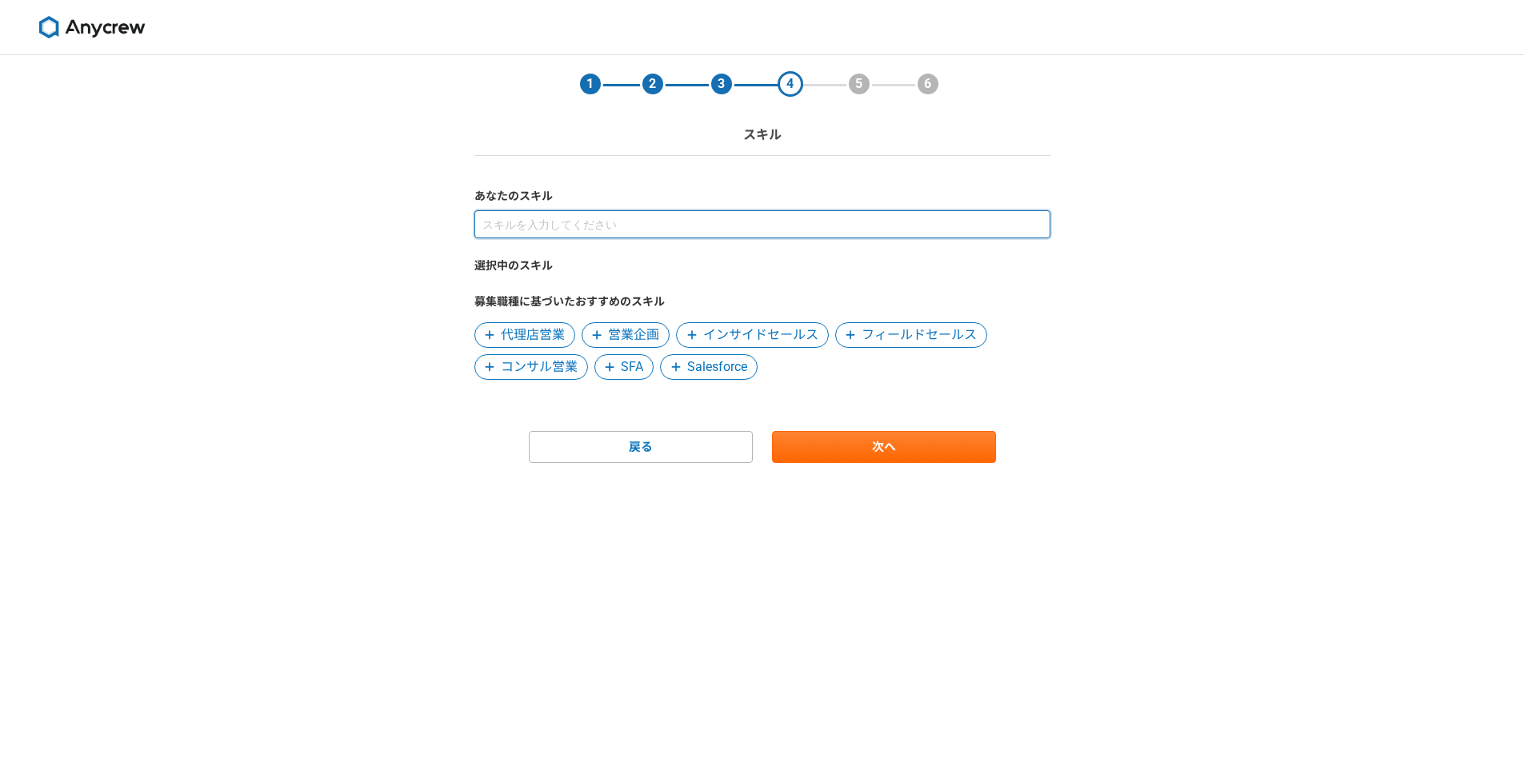
click at [687, 221] on input at bounding box center [762, 224] width 576 height 28
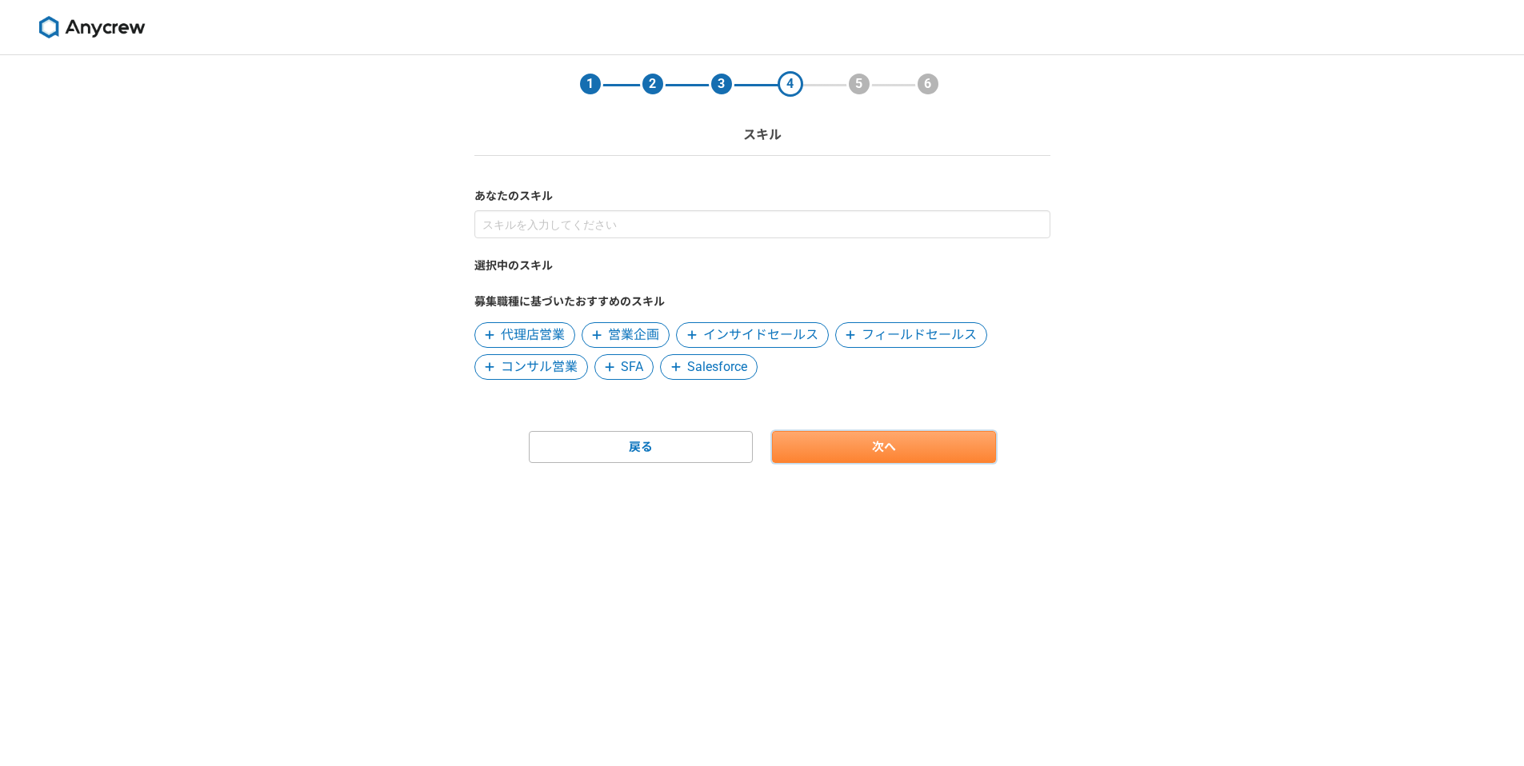
click at [890, 431] on link "次へ" at bounding box center [884, 447] width 224 height 32
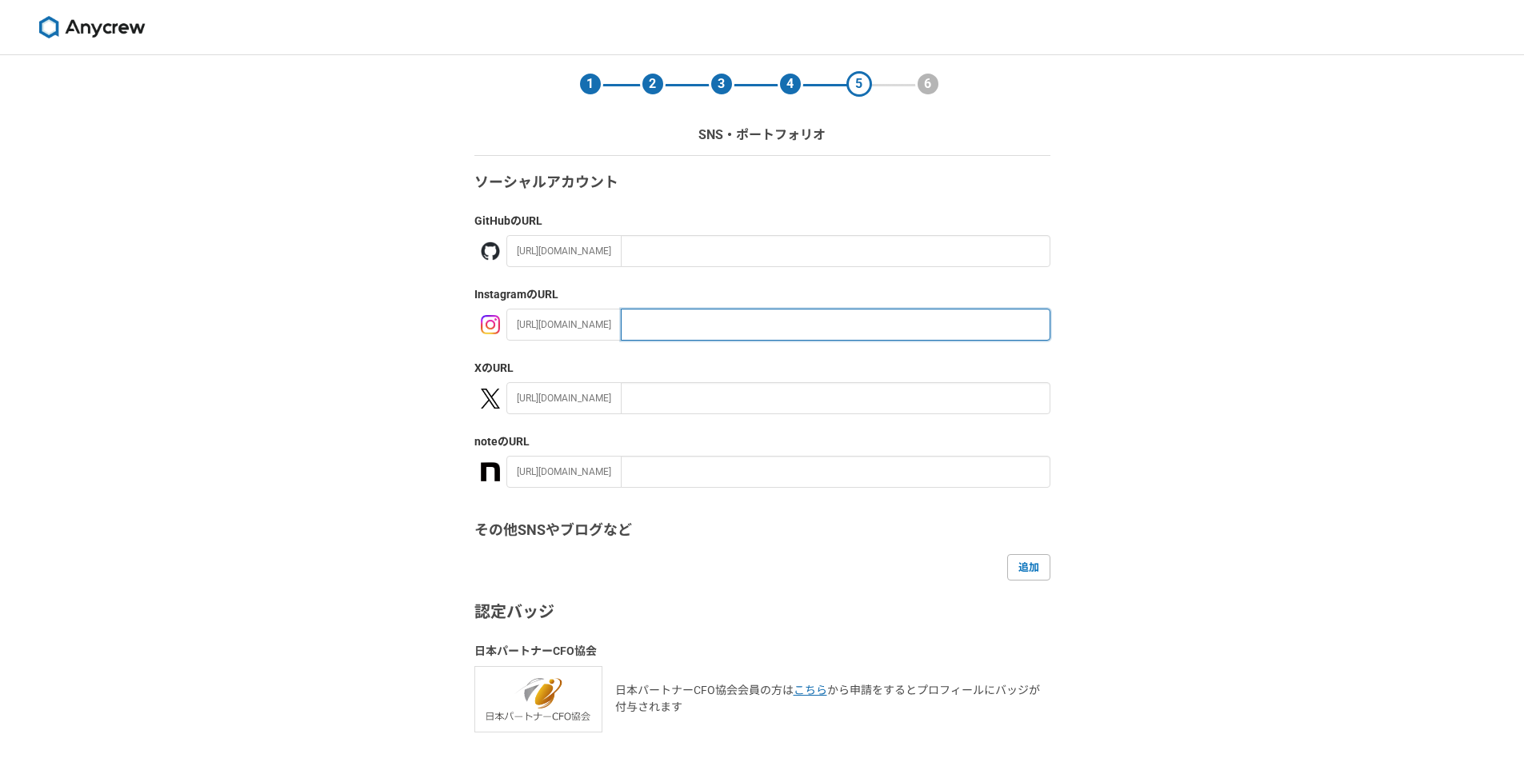
click at [643, 322] on input "text" at bounding box center [836, 325] width 430 height 32
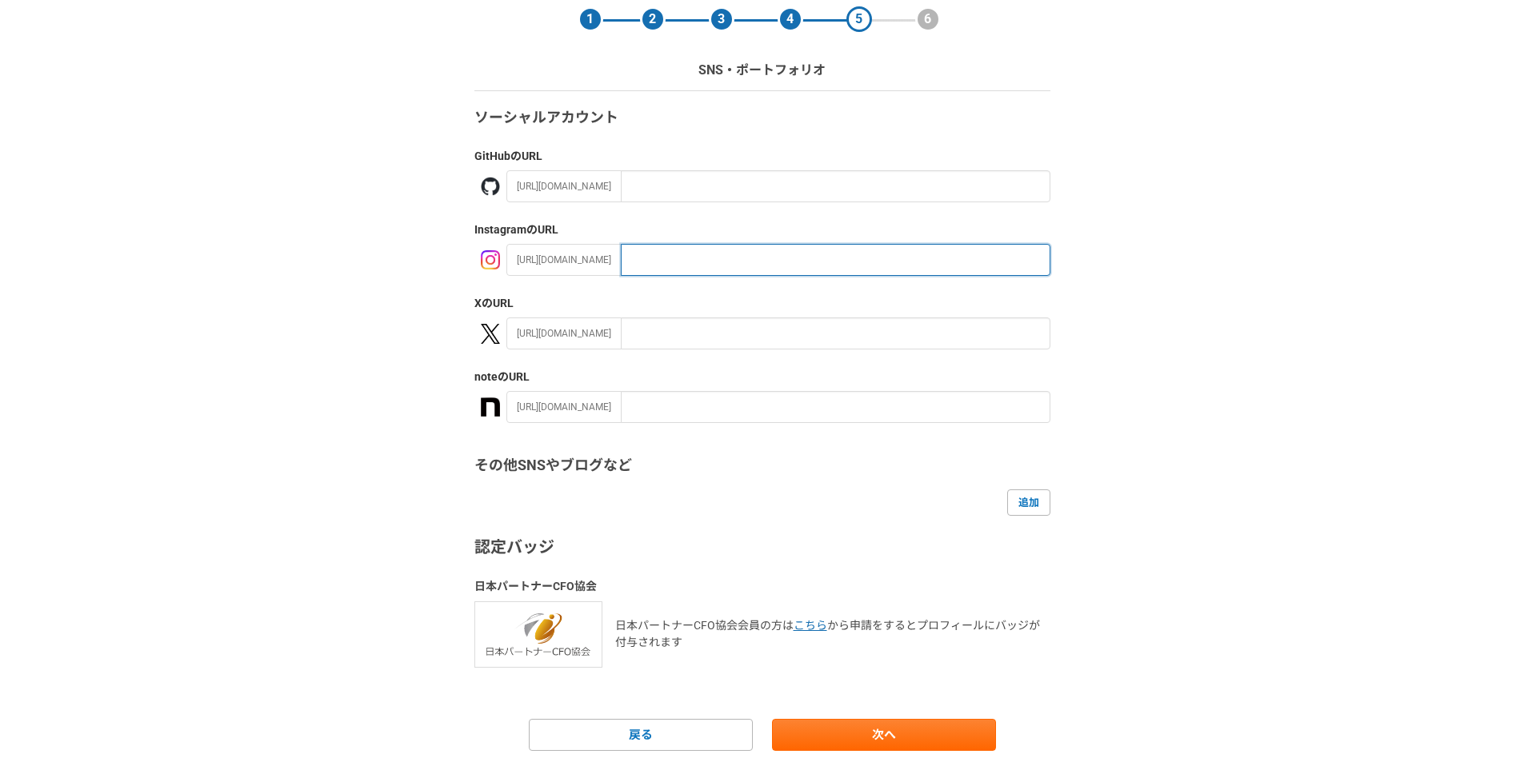
scroll to position [114, 0]
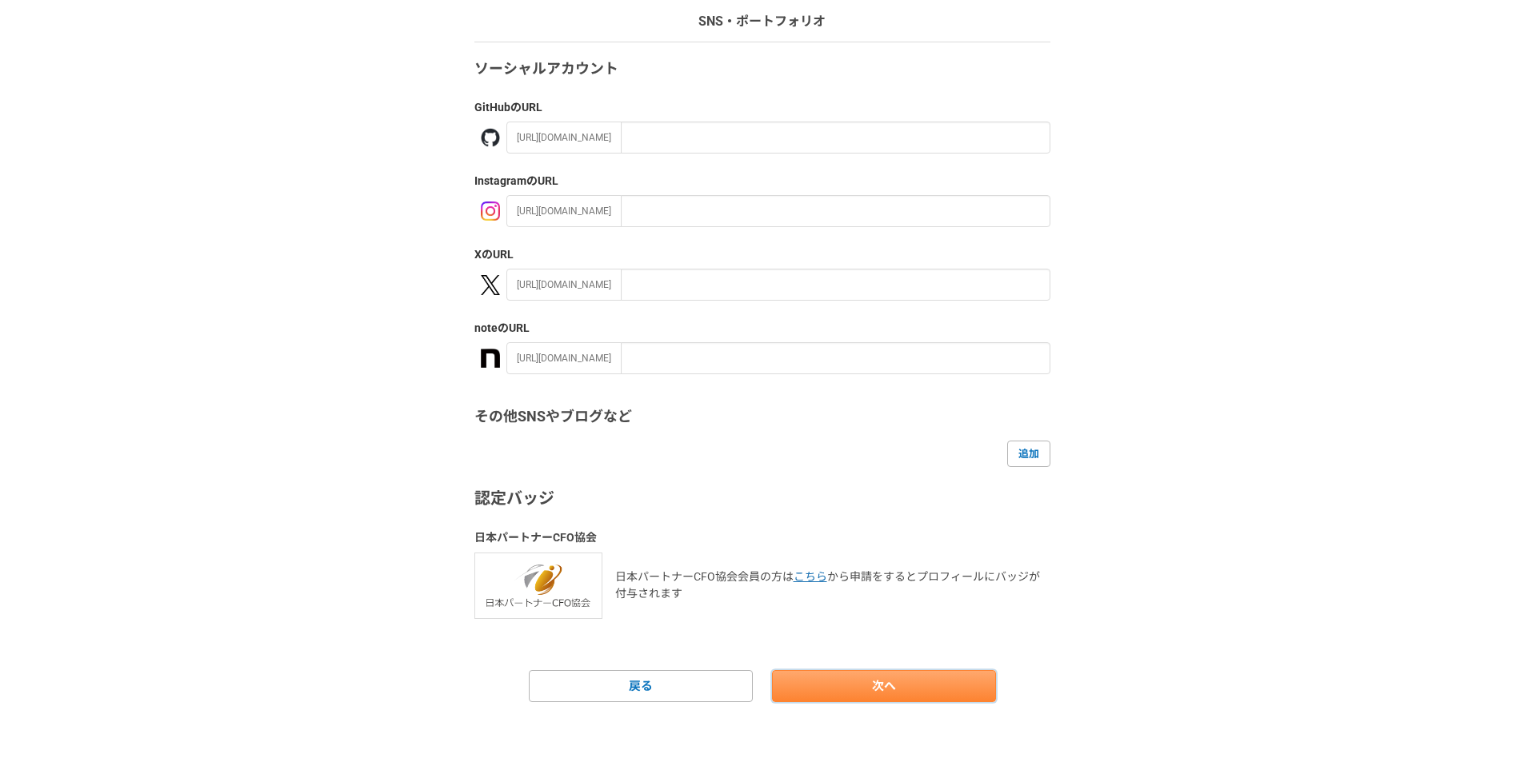
click at [896, 684] on link "次へ" at bounding box center [884, 686] width 224 height 32
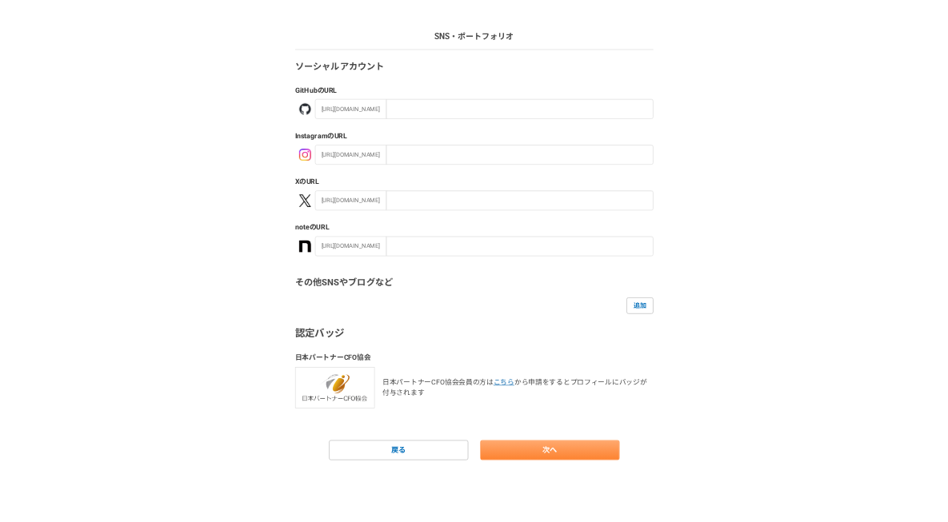
scroll to position [0, 0]
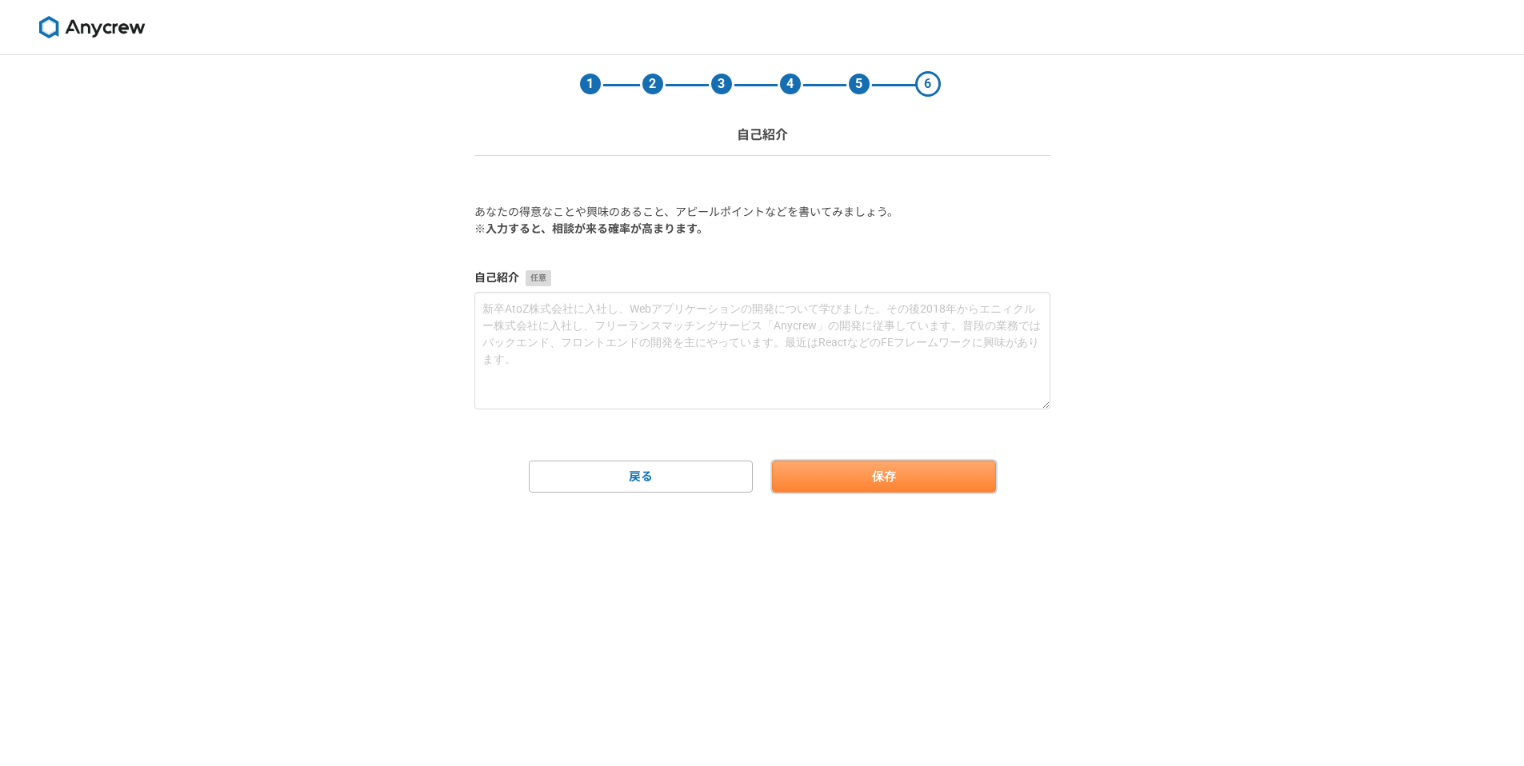
click at [814, 486] on button "保存" at bounding box center [884, 477] width 224 height 32
